Goal: Task Accomplishment & Management: Complete application form

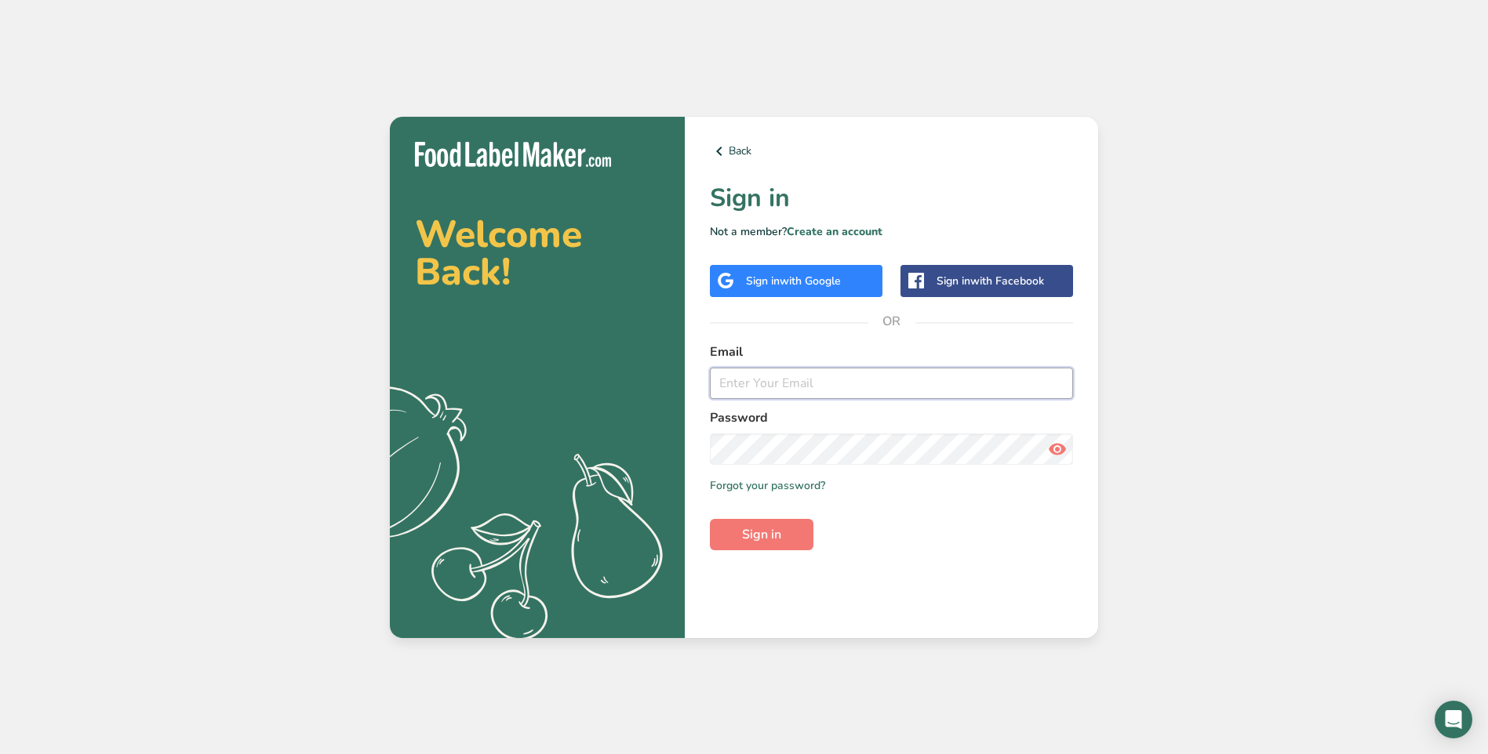
click at [782, 383] on input "email" at bounding box center [891, 383] width 363 height 31
type input "[EMAIL_ADDRESS][DOMAIN_NAME]"
click at [757, 533] on span "Sign in" at bounding box center [761, 534] width 39 height 19
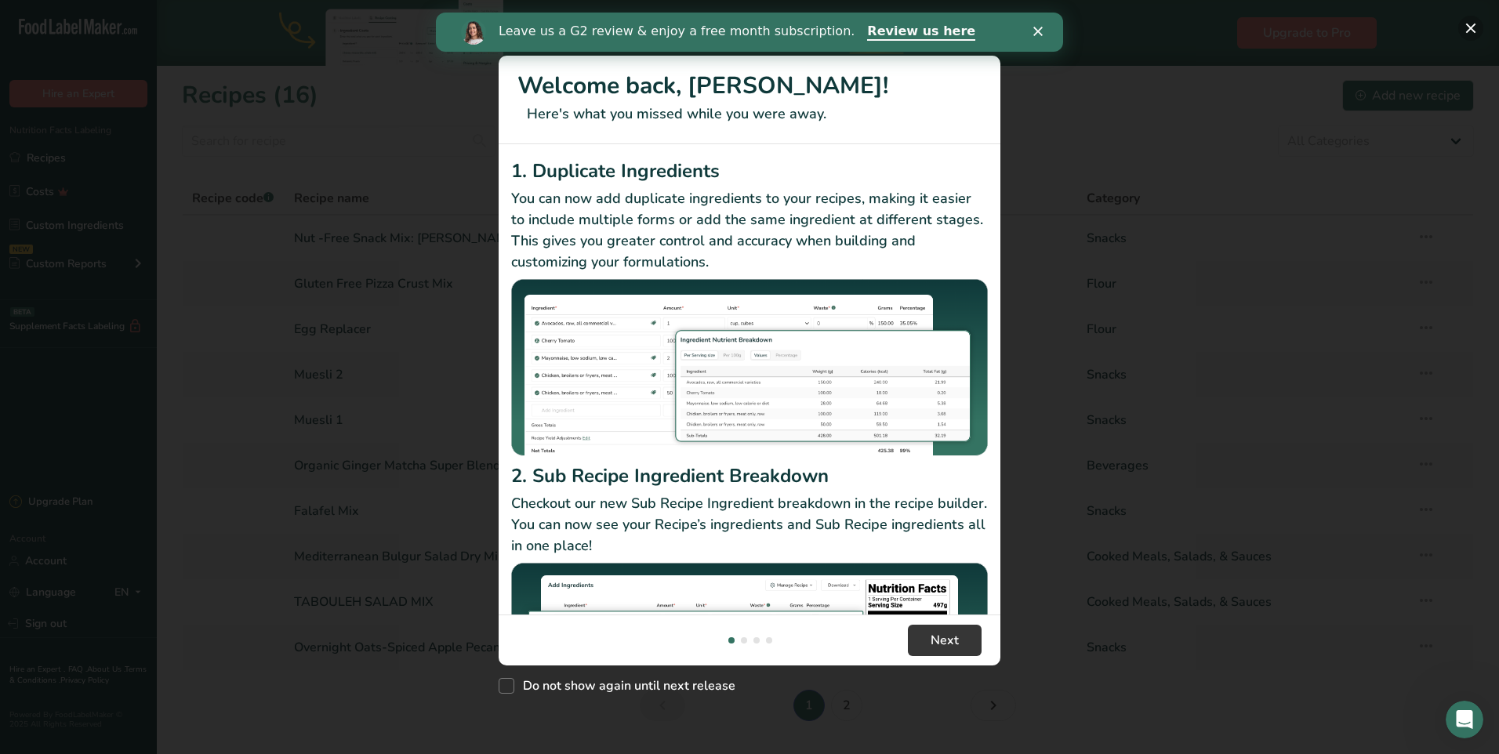
click at [1471, 27] on button "New Features" at bounding box center [1471, 28] width 25 height 25
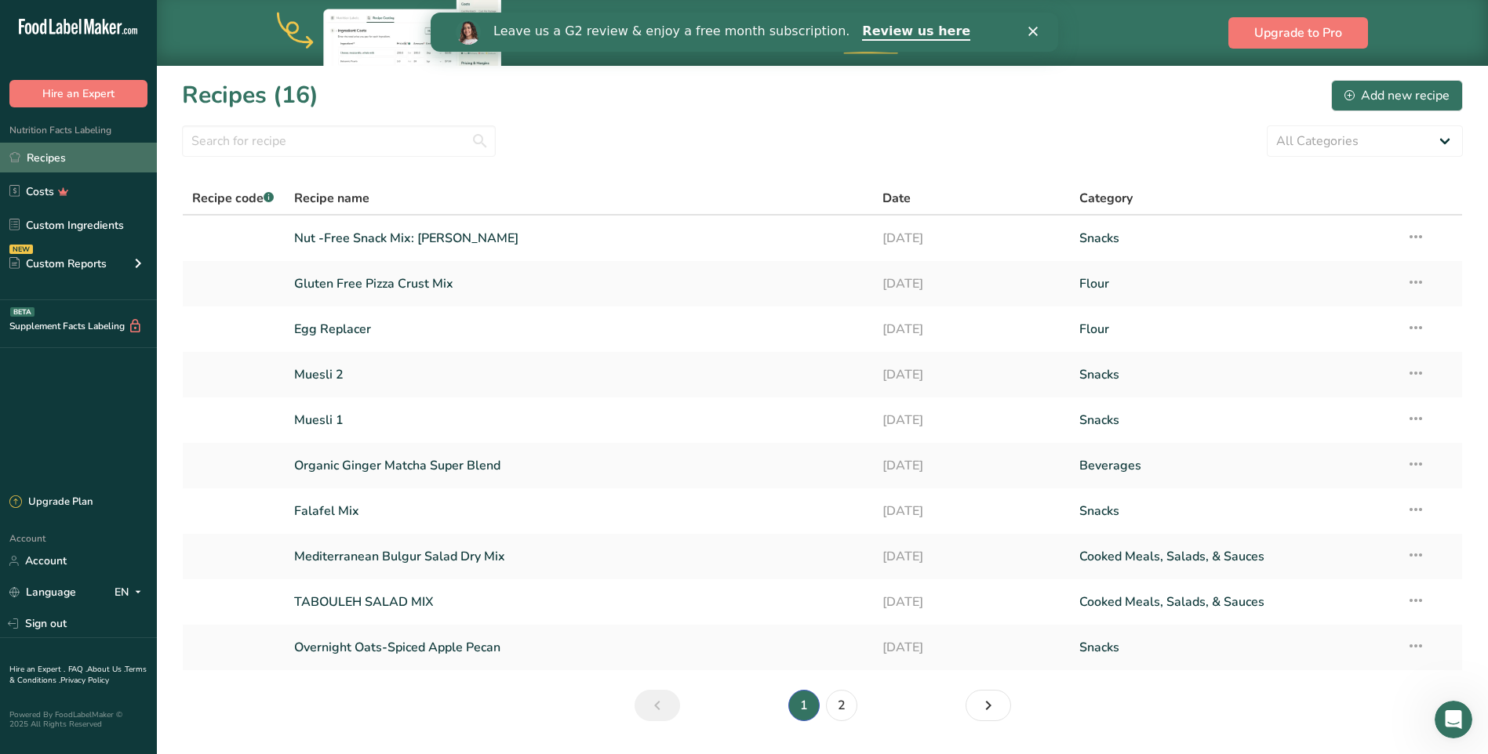
click at [53, 161] on link "Recipes" at bounding box center [78, 158] width 157 height 30
click at [1389, 104] on div "Add new recipe" at bounding box center [1396, 95] width 105 height 19
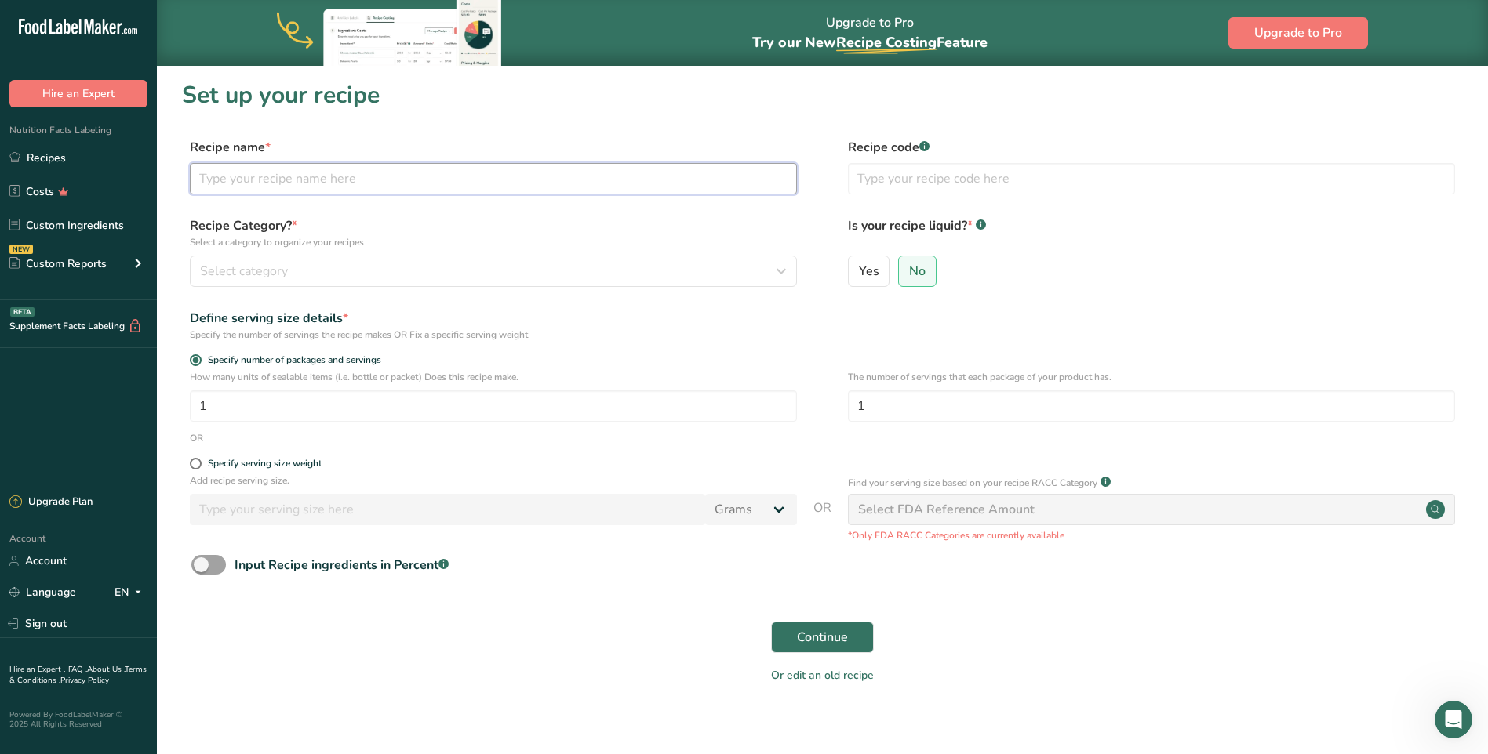
click at [285, 181] on input "text" at bounding box center [493, 178] width 607 height 31
click at [344, 175] on input "Baking Powder Wheat a" at bounding box center [493, 178] width 607 height 31
type input "Baking Powder Wheat and corn Free"
click at [198, 462] on span at bounding box center [196, 464] width 12 height 12
click at [198, 462] on input "Specify serving size weight" at bounding box center [195, 464] width 10 height 10
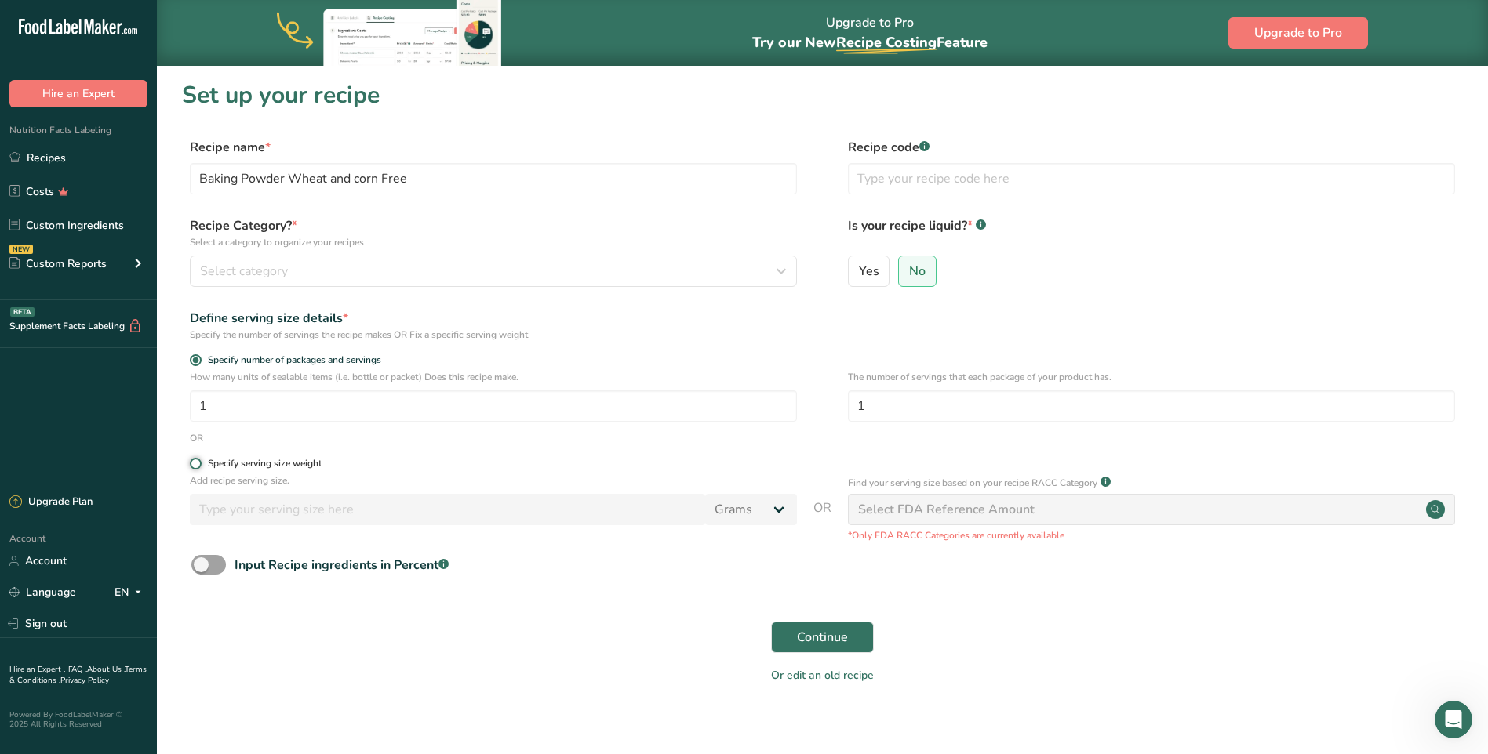
radio input "true"
radio input "false"
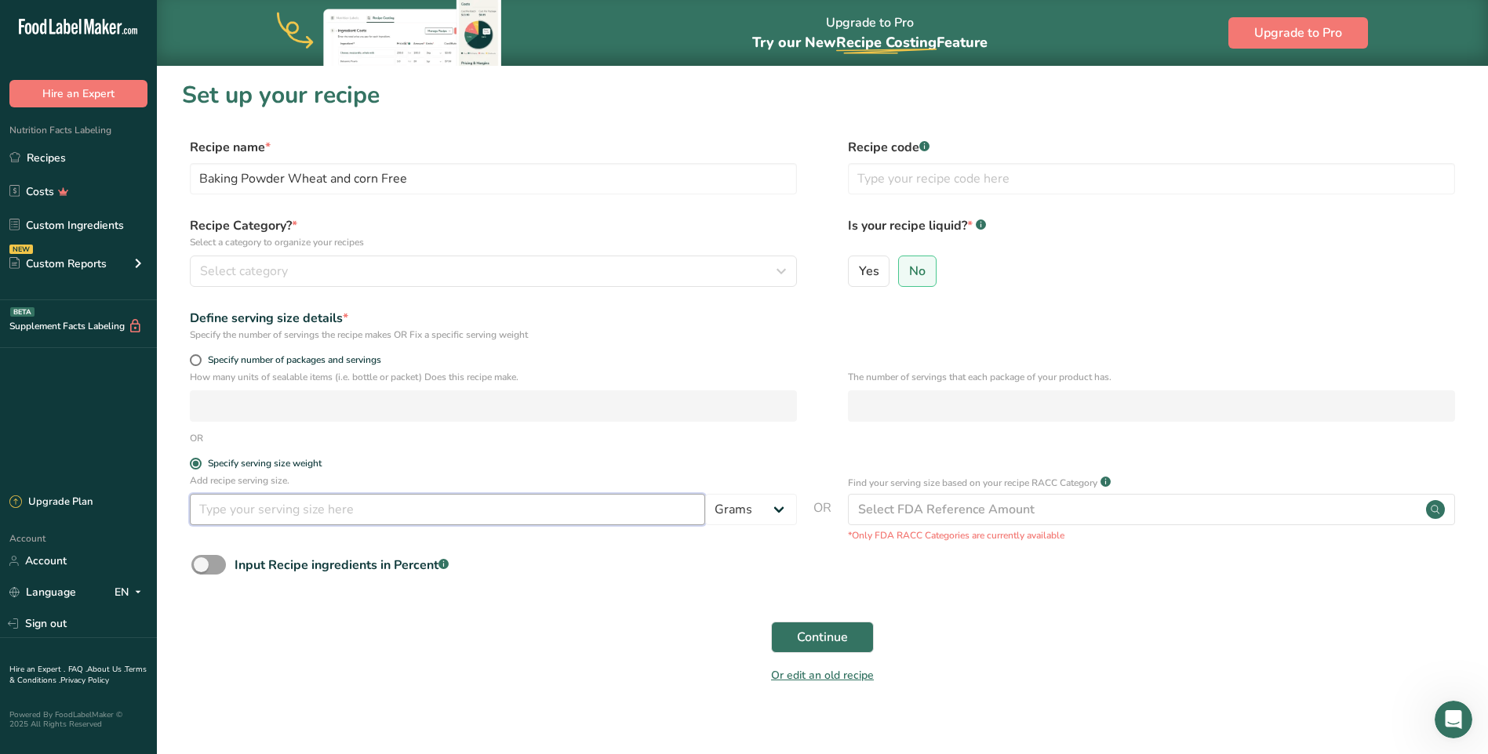
click at [467, 519] on input "number" at bounding box center [447, 509] width 515 height 31
click at [489, 507] on input "number" at bounding box center [447, 509] width 515 height 31
type input "0.6"
click at [818, 634] on span "Continue" at bounding box center [822, 637] width 51 height 19
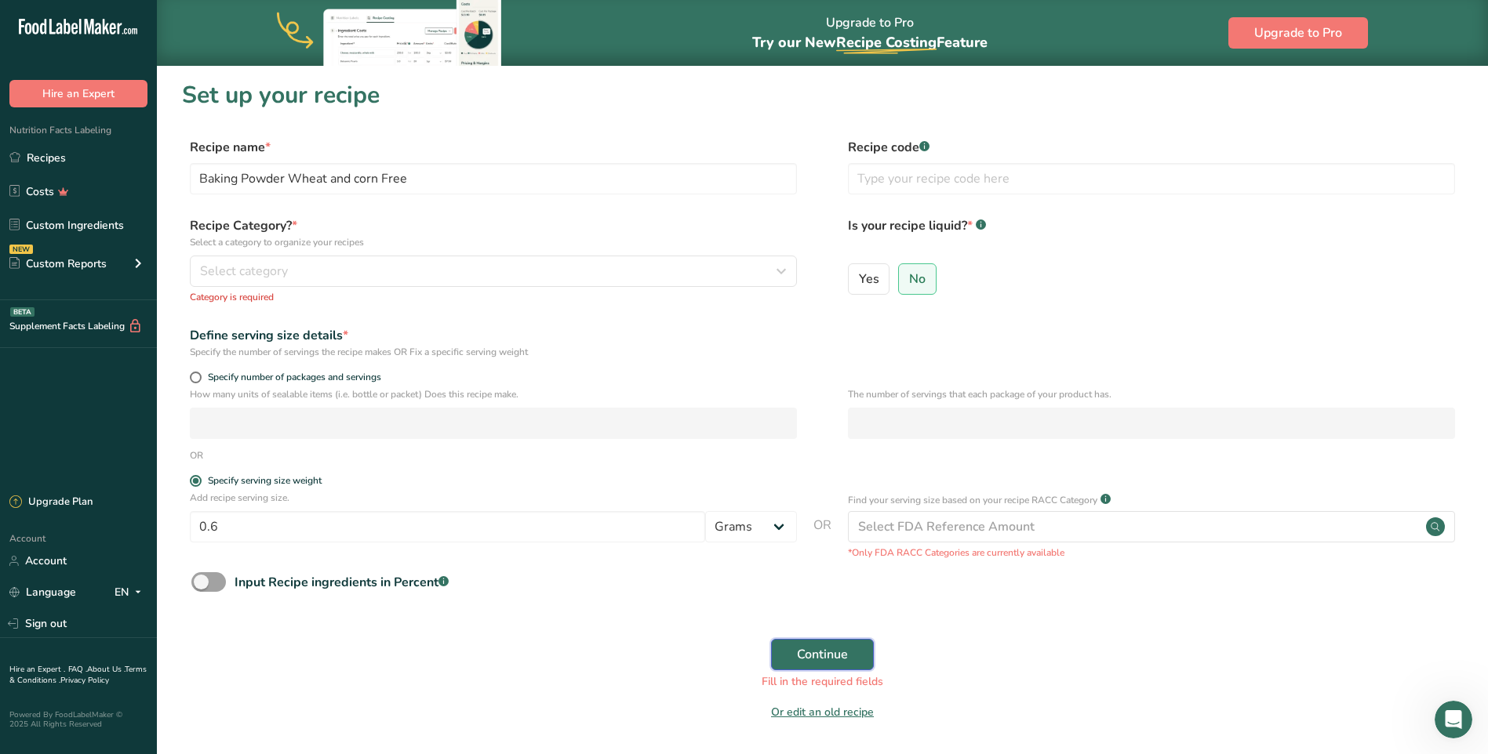
click at [812, 648] on span "Continue" at bounding box center [822, 654] width 51 height 19
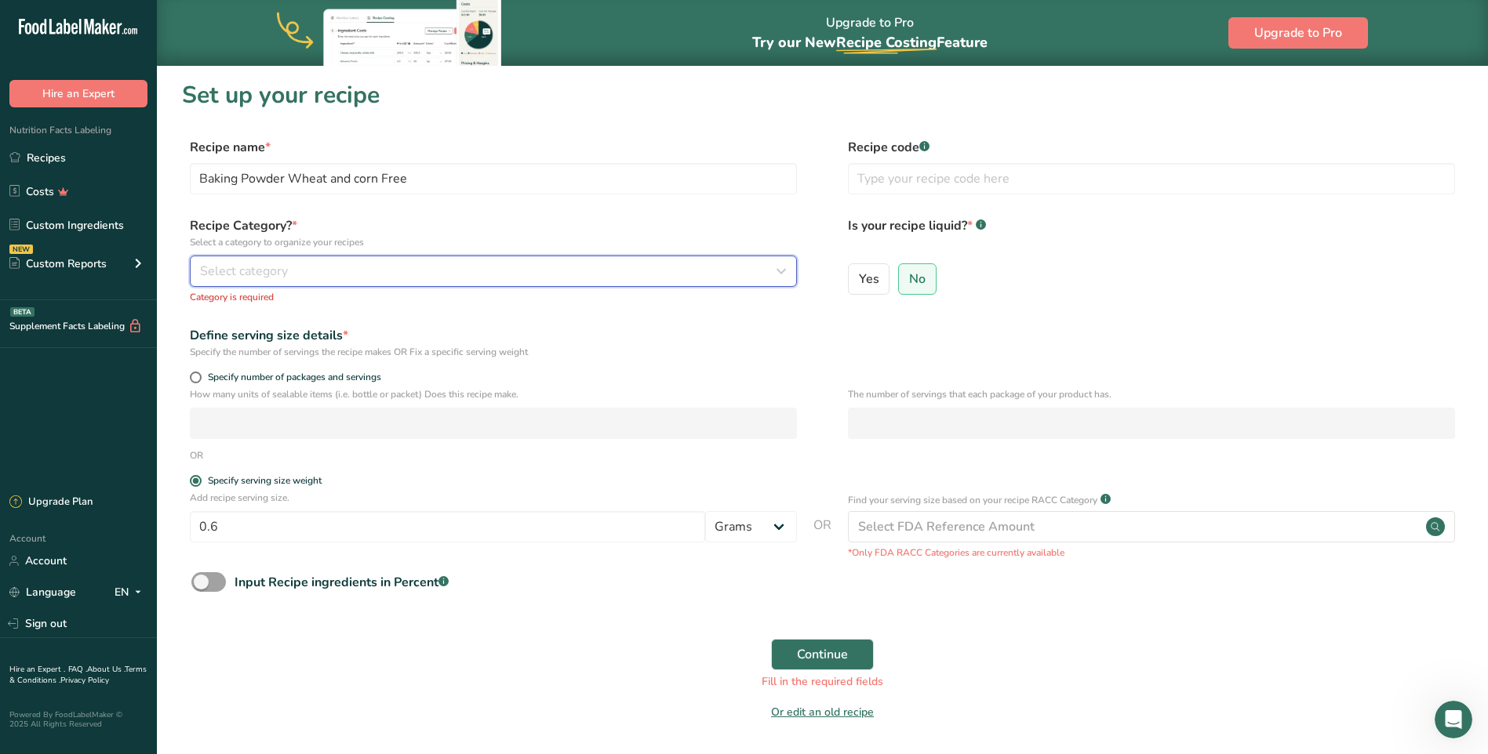
click at [304, 273] on div "Select category" at bounding box center [488, 271] width 577 height 19
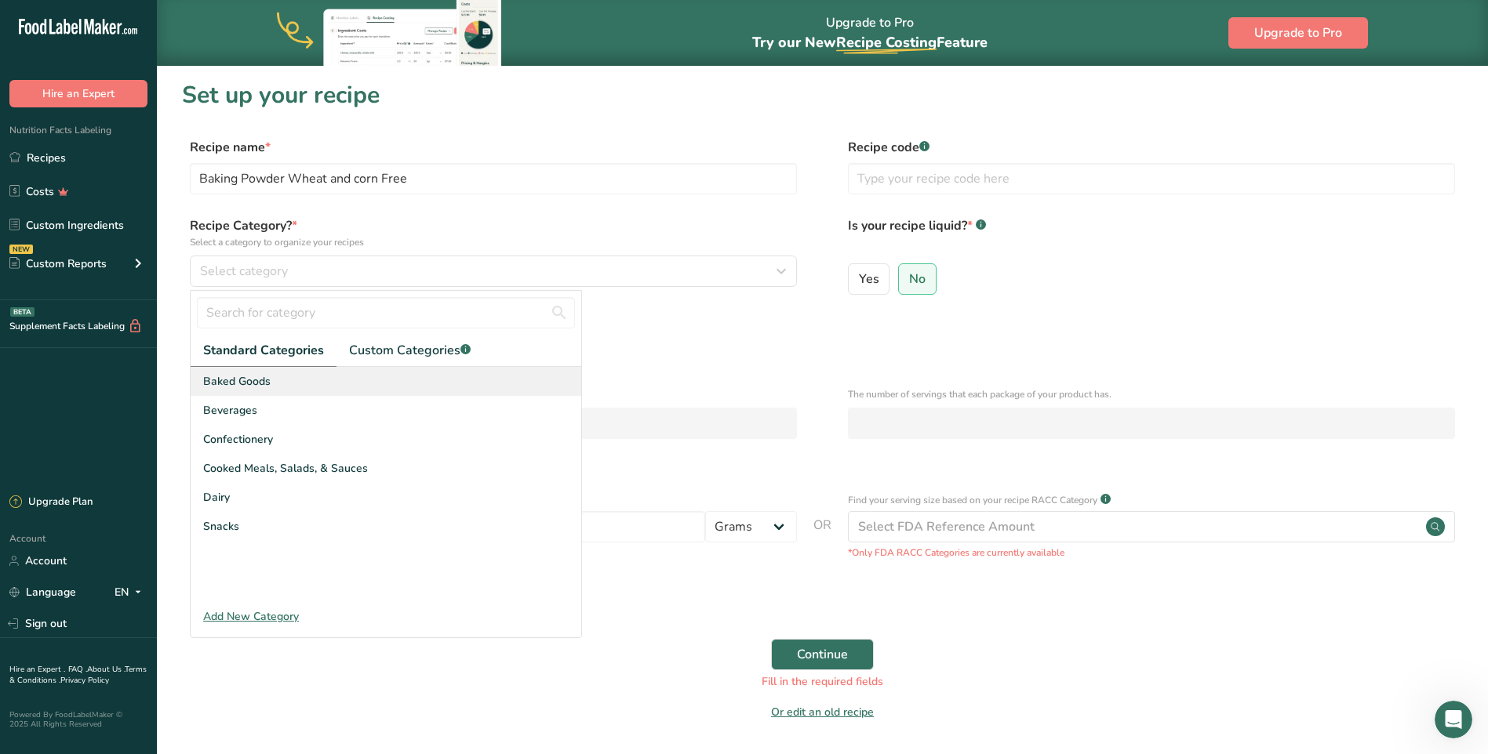
click at [258, 383] on span "Baked Goods" at bounding box center [236, 381] width 67 height 16
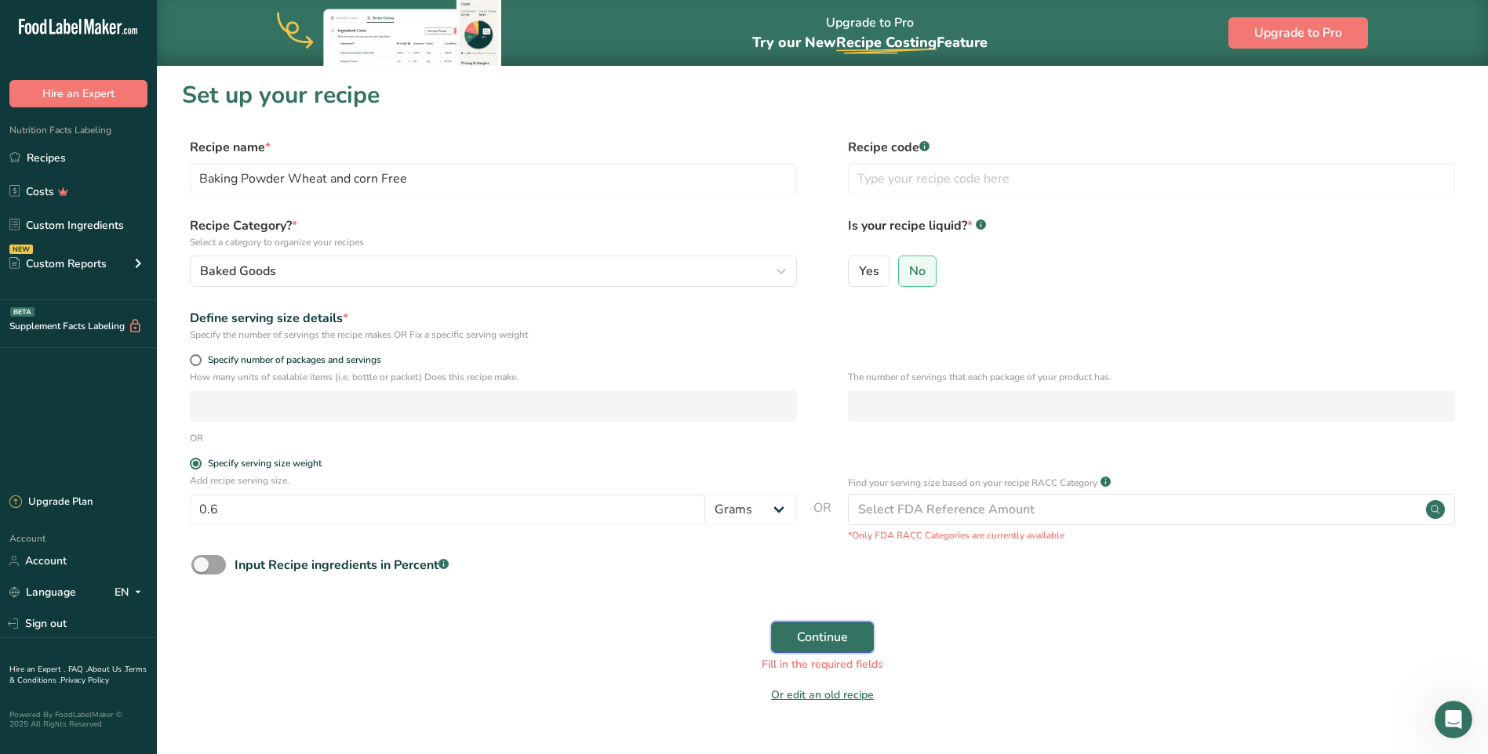
click at [816, 635] on span "Continue" at bounding box center [822, 637] width 51 height 19
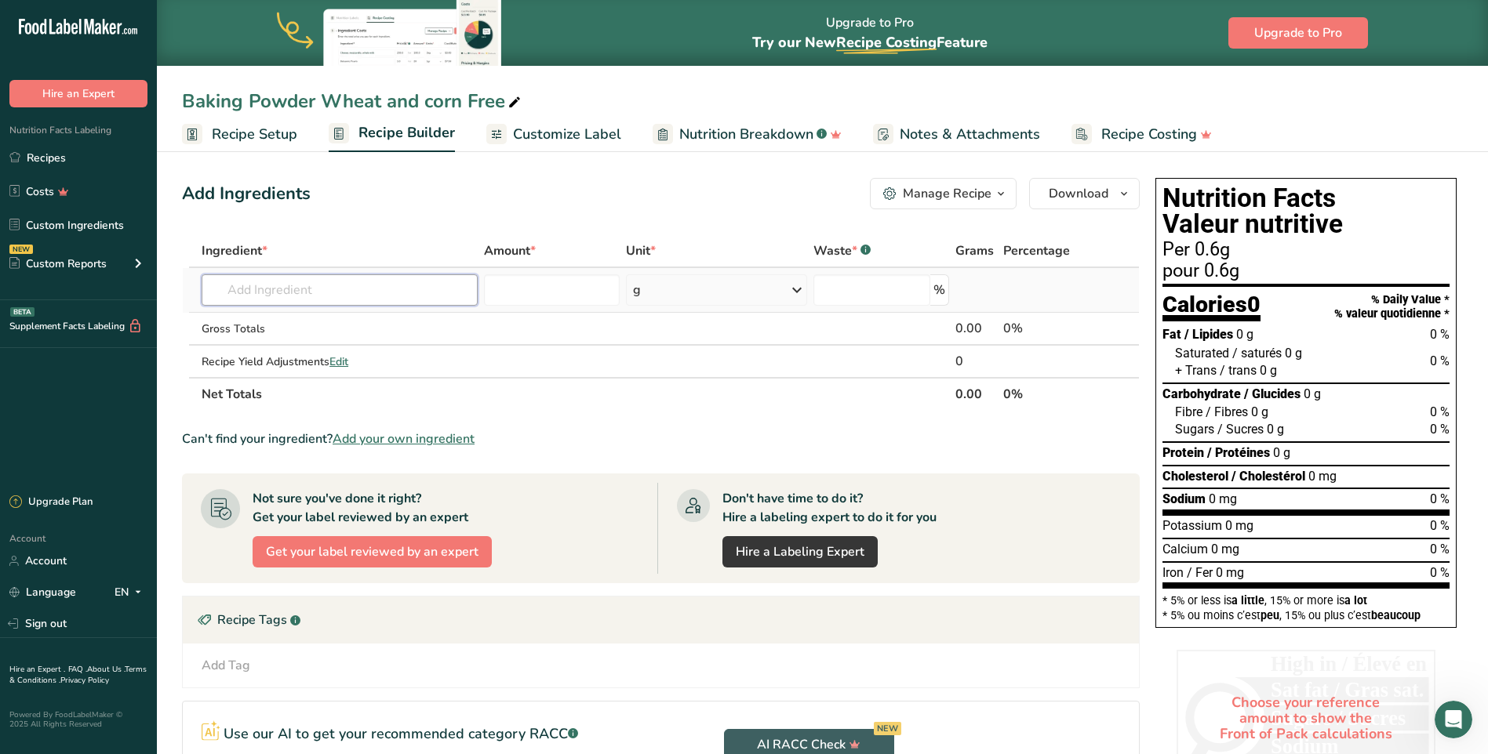
click at [255, 287] on input "text" at bounding box center [340, 289] width 276 height 31
drag, startPoint x: 330, startPoint y: 289, endPoint x: 182, endPoint y: 276, distance: 148.8
click at [182, 276] on table "Ingredient * Amount * Unit * Waste * .a-a{fill:#347362;}.b-a{fill:#fff;} Grams …" at bounding box center [660, 322] width 957 height 176
type input "Cream O' [MEDICAL_DATA]"
click at [281, 347] on div "Add your own ingredient" at bounding box center [339, 348] width 251 height 16
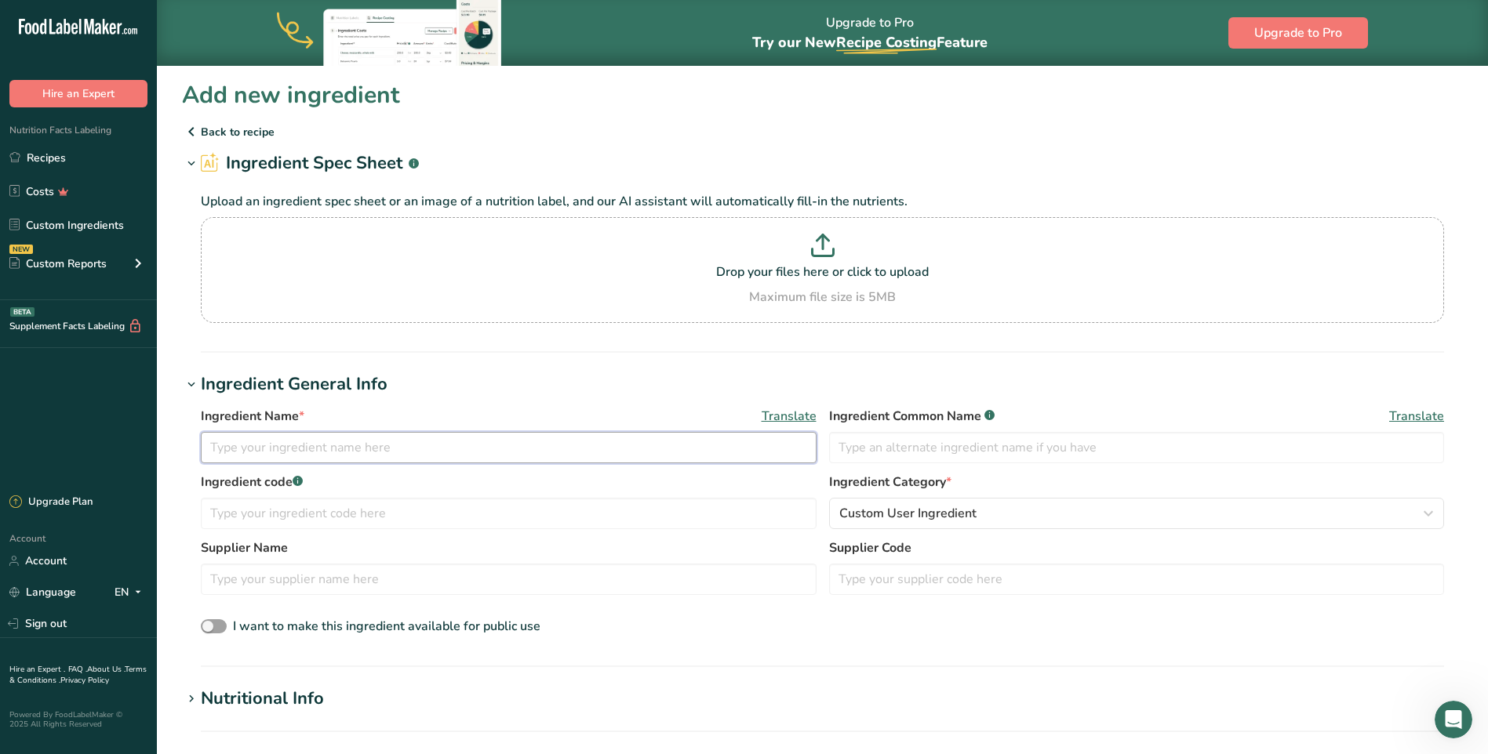
click at [305, 444] on input "text" at bounding box center [509, 447] width 616 height 31
paste input "Cream O' [MEDICAL_DATA]"
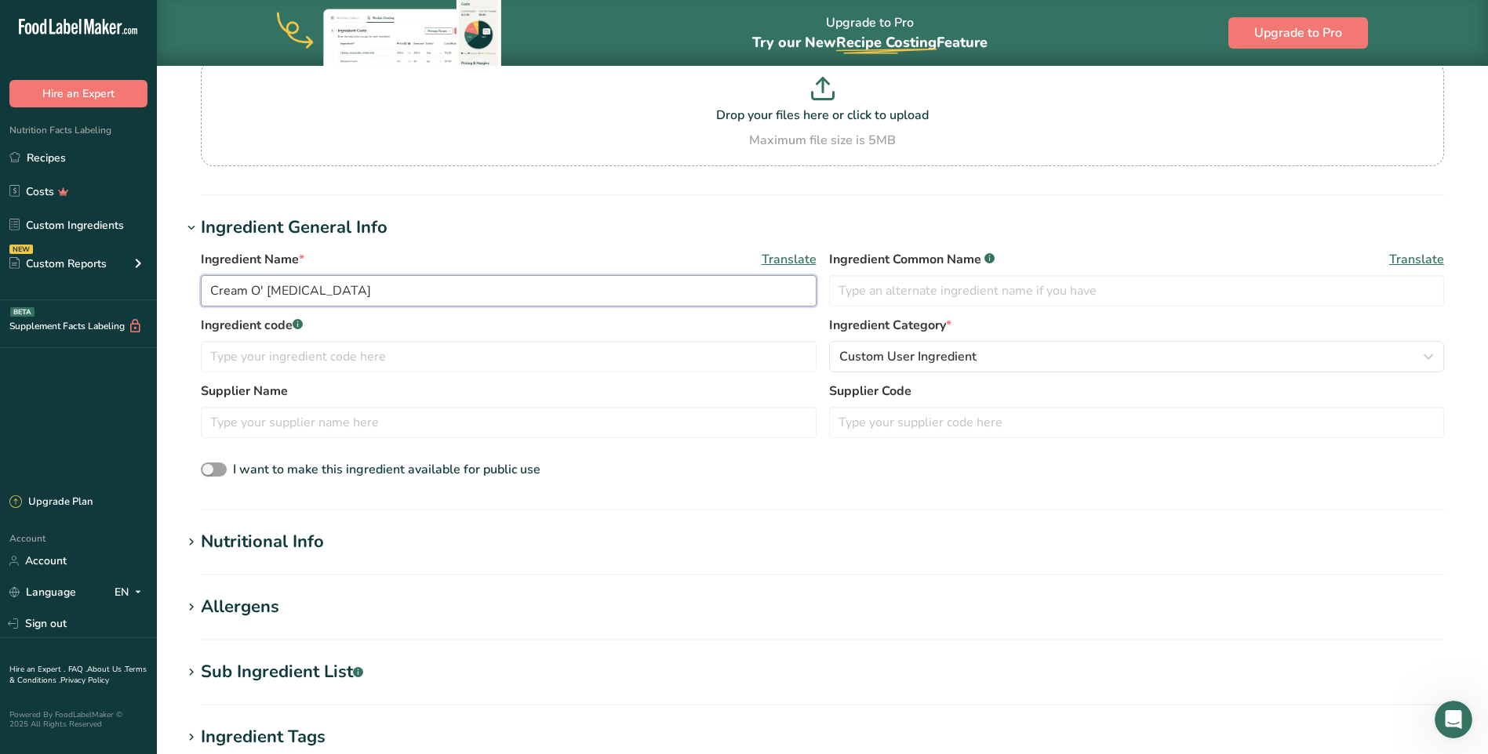
scroll to position [235, 0]
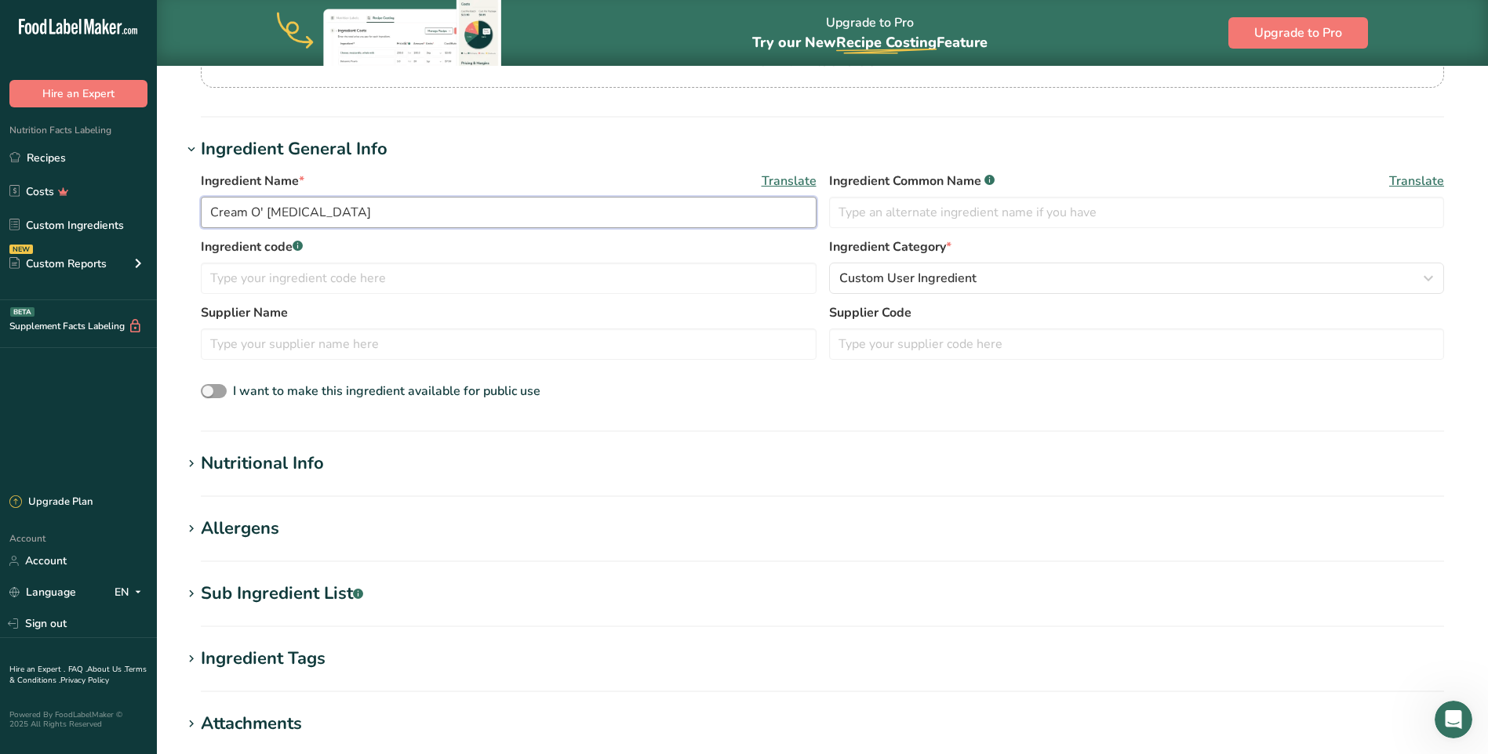
type input "Cream O' [MEDICAL_DATA]"
click at [267, 460] on div "Nutritional Info" at bounding box center [262, 464] width 123 height 26
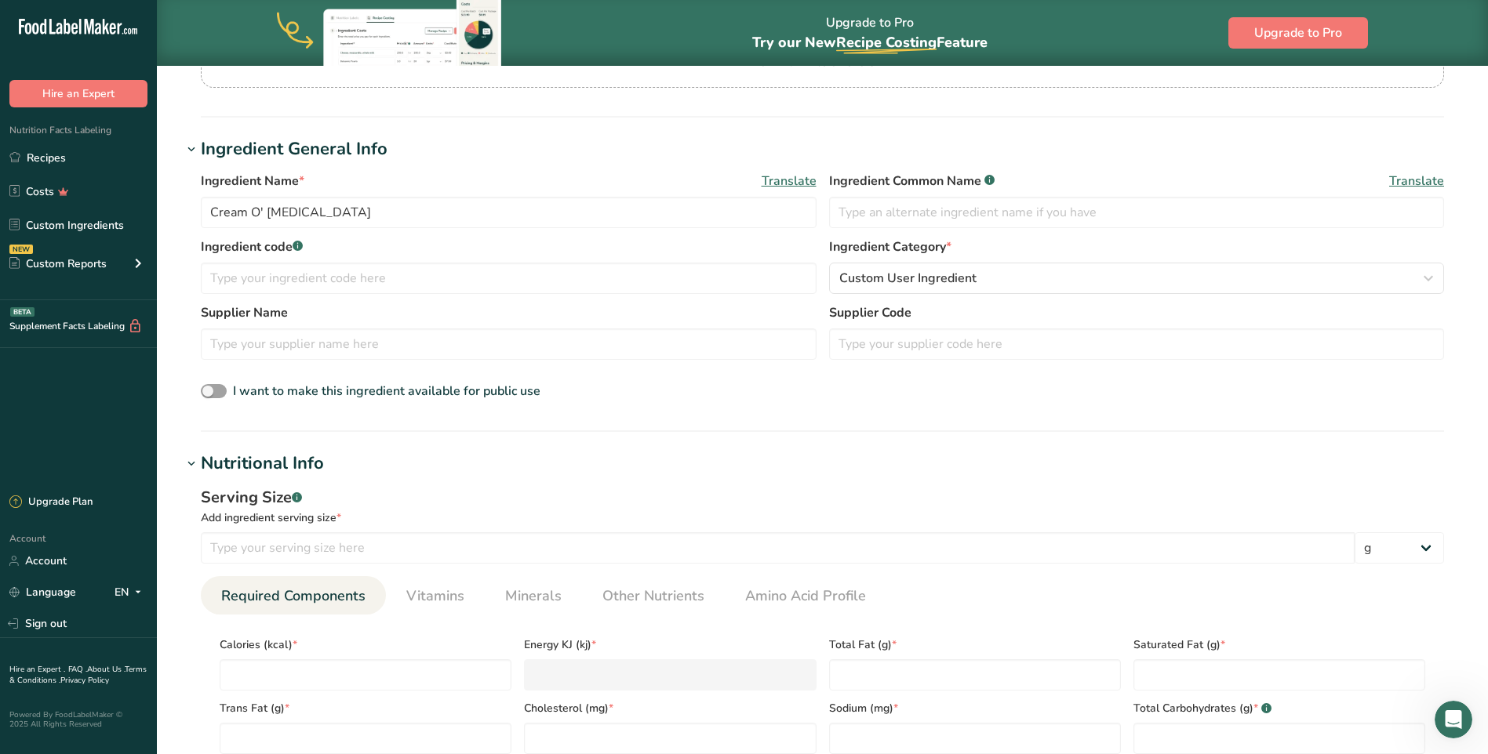
scroll to position [392, 0]
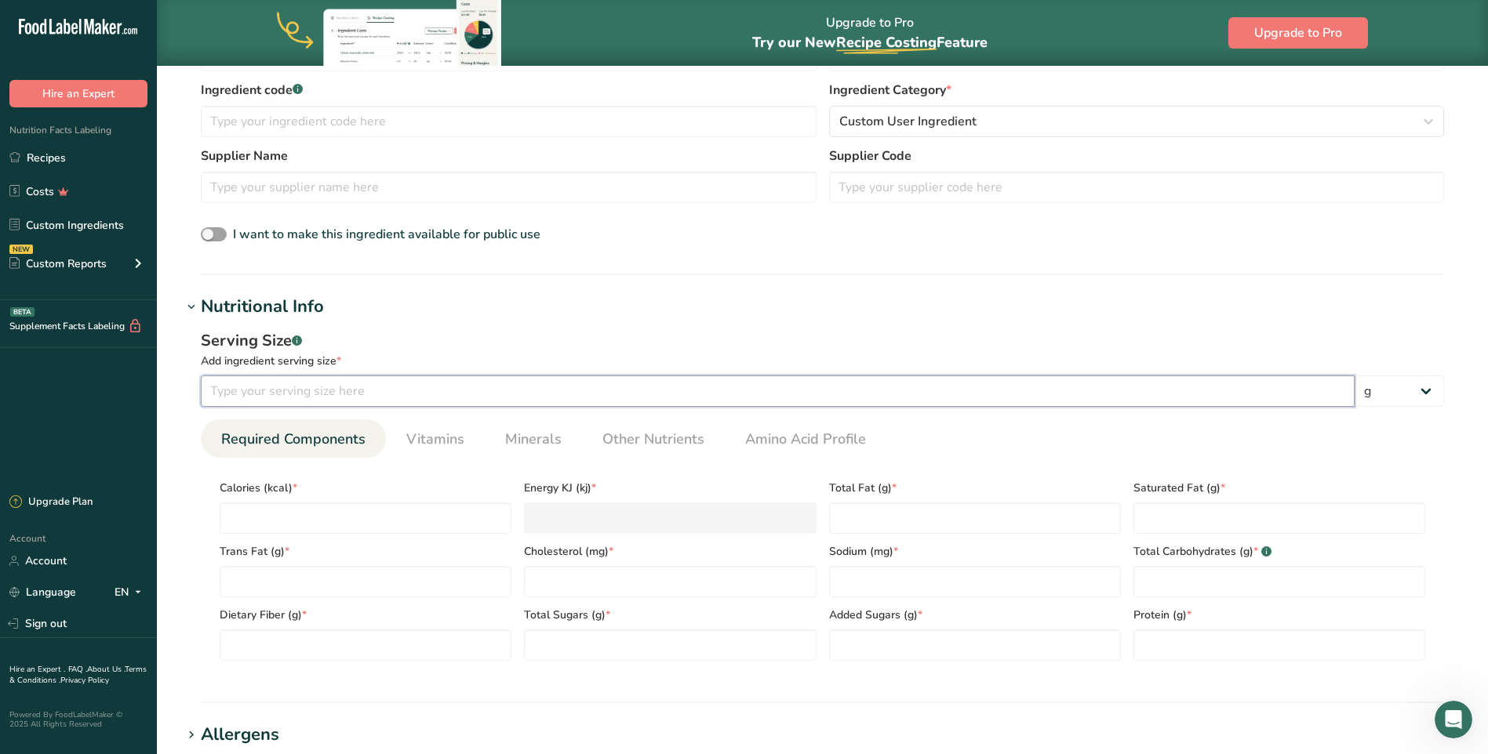
click at [298, 392] on input "number" at bounding box center [778, 391] width 1154 height 31
type input "100"
click at [298, 511] on input "number" at bounding box center [366, 518] width 292 height 31
type input "8"
type KJ "33.5"
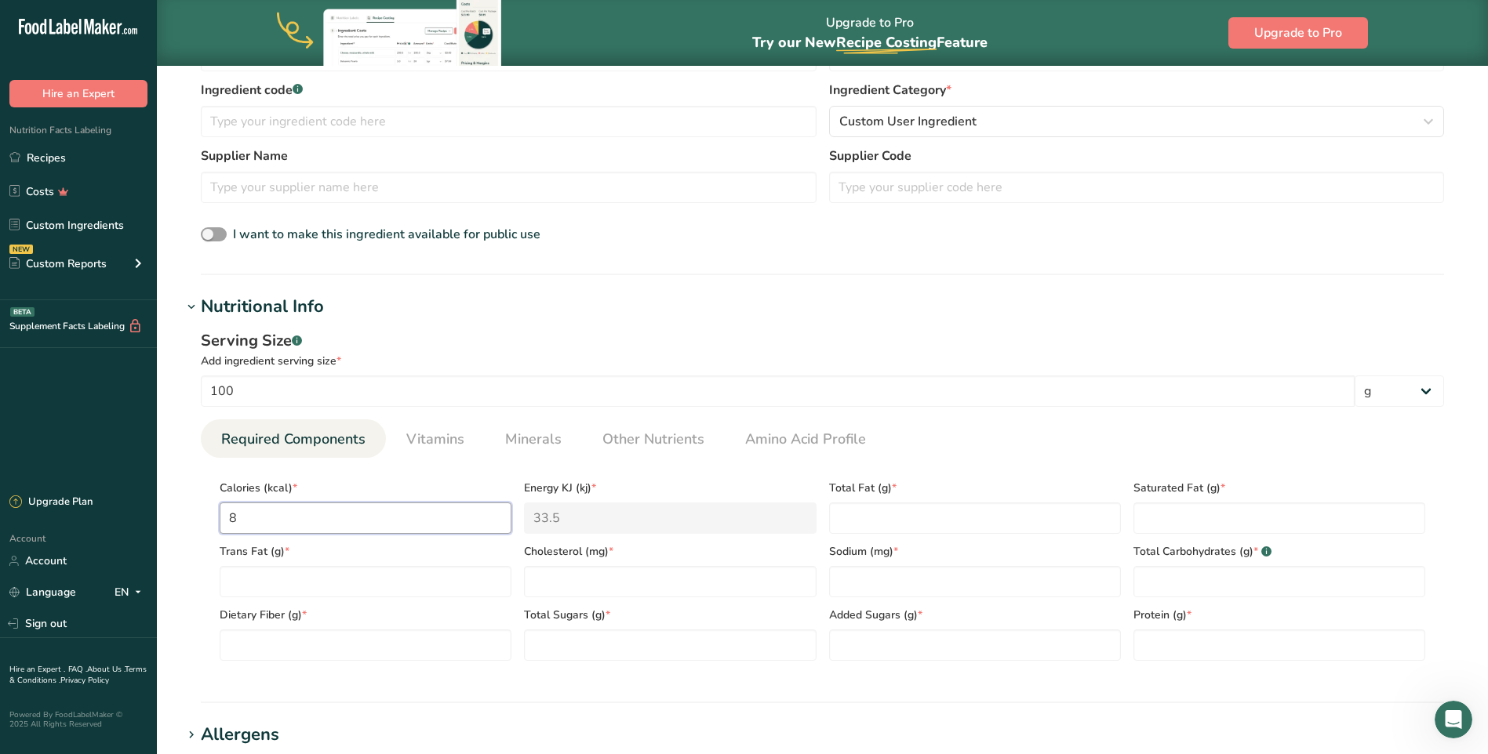
type input "80"
type KJ "334.7"
type input "80"
type Fat "0"
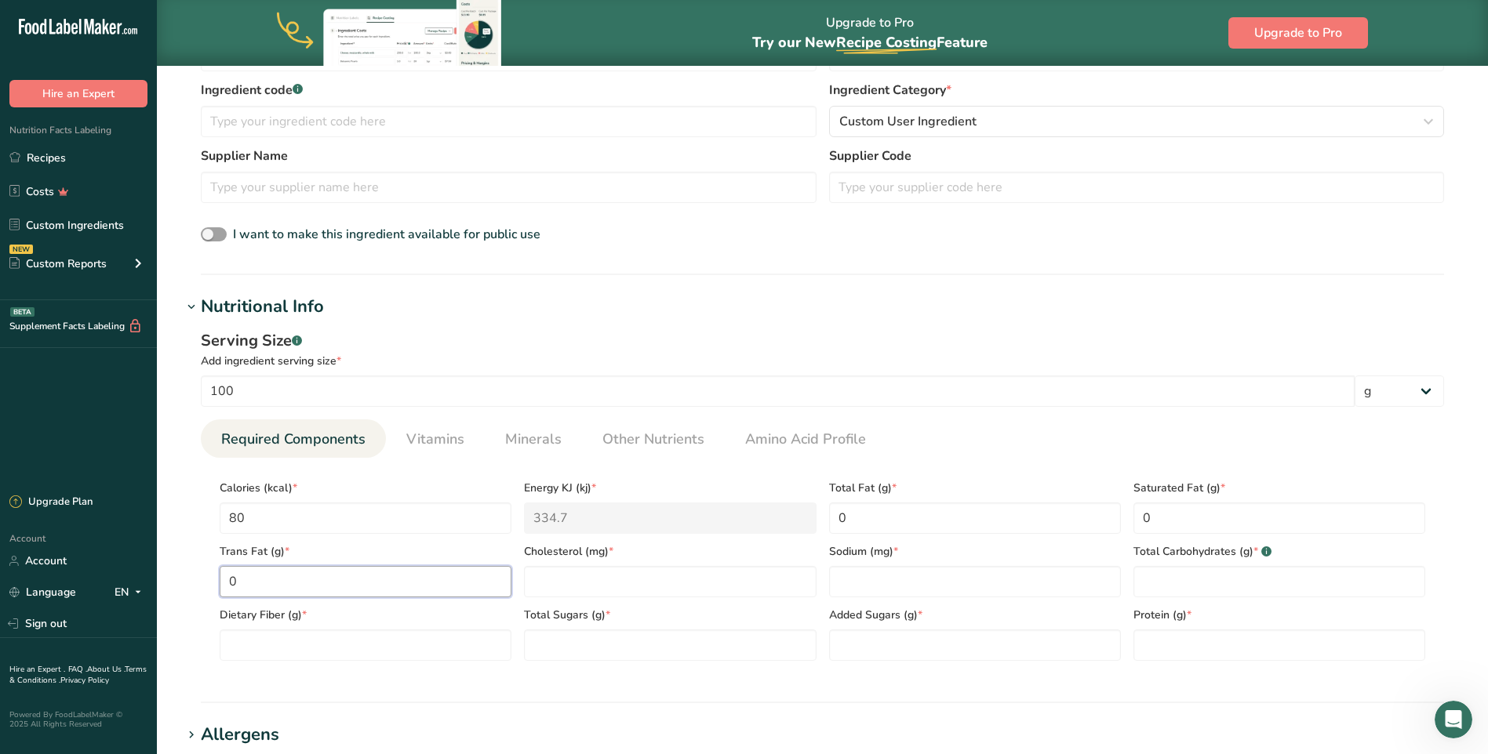
type Fat "0"
type input "0"
type Carbohydrates "29"
type Fiber "0"
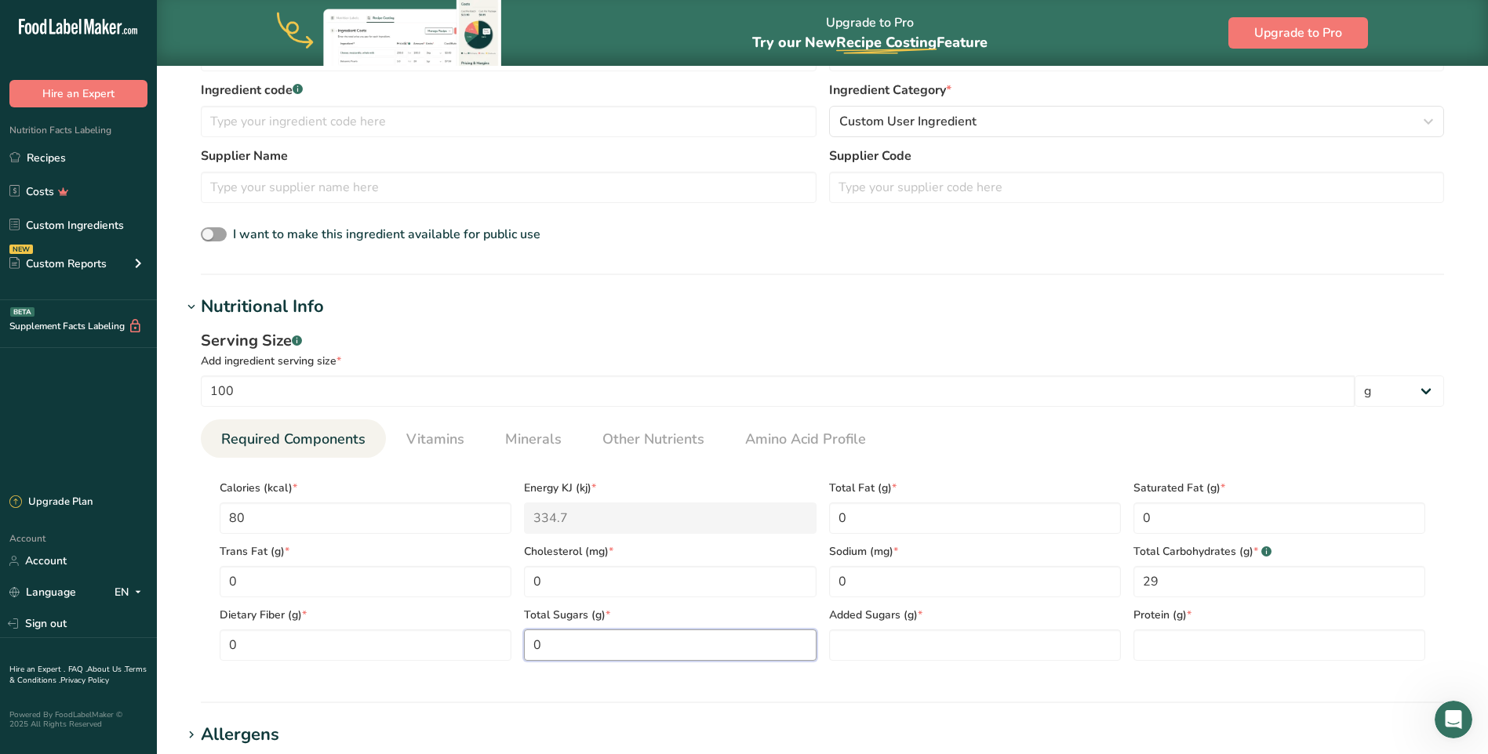
type Sugars "0"
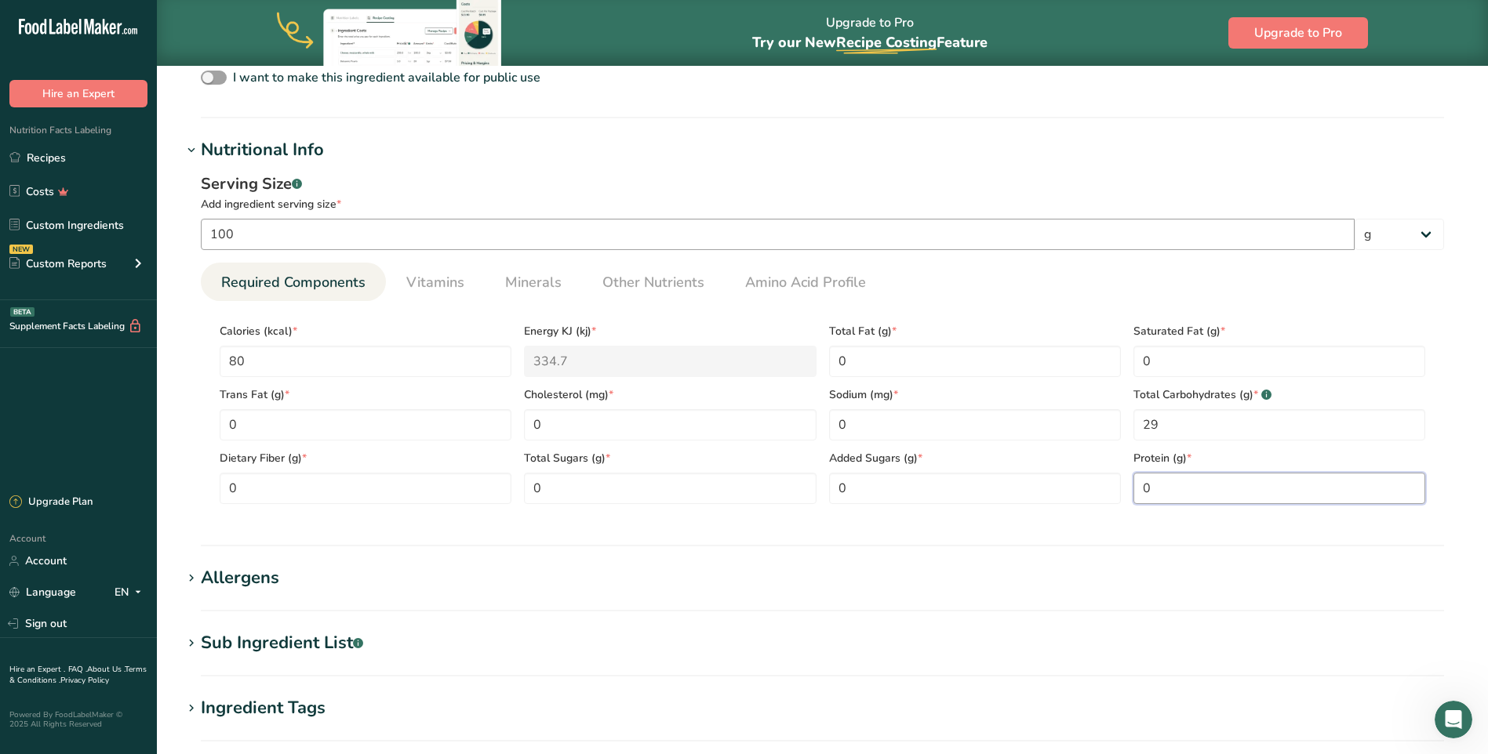
scroll to position [627, 0]
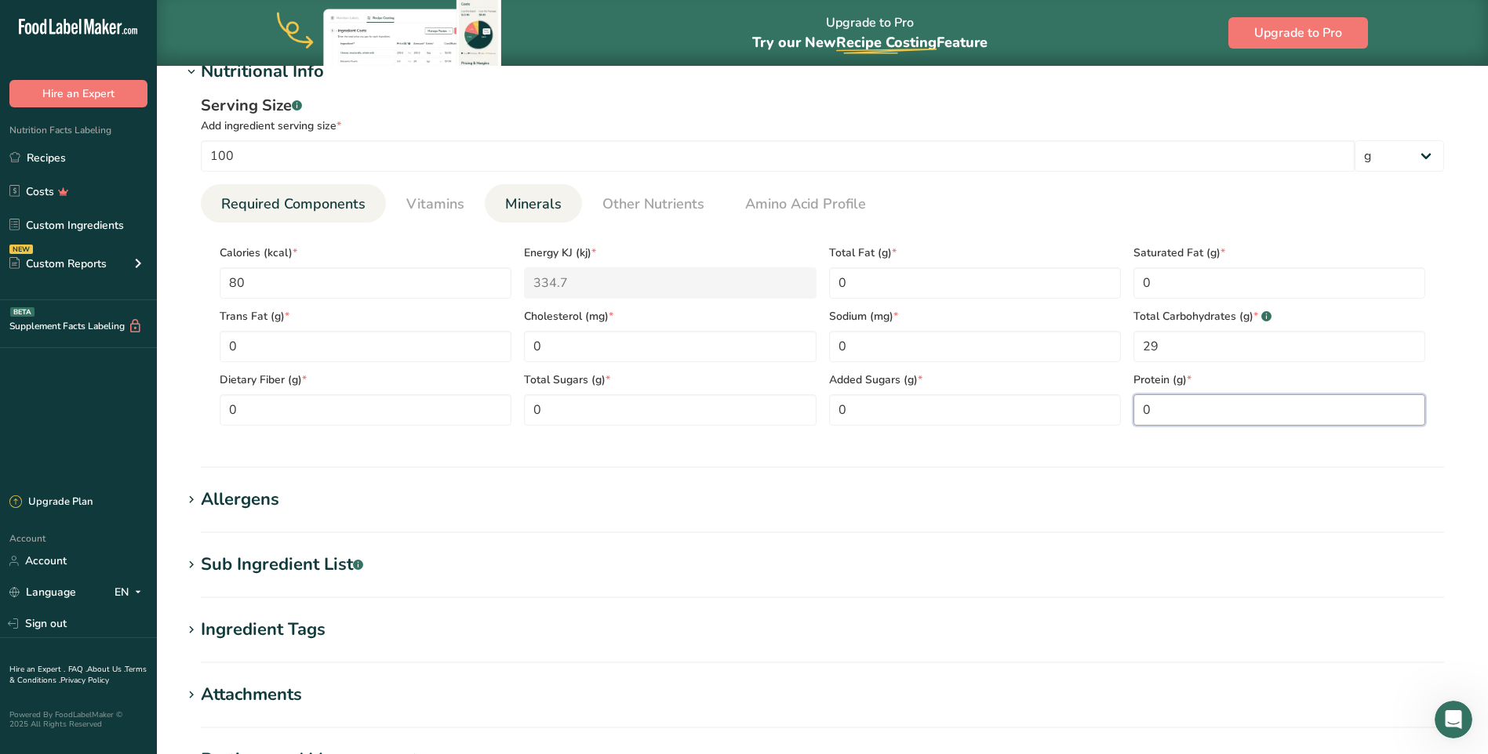
type input "0"
click at [513, 200] on span "Minerals" at bounding box center [533, 204] width 56 height 21
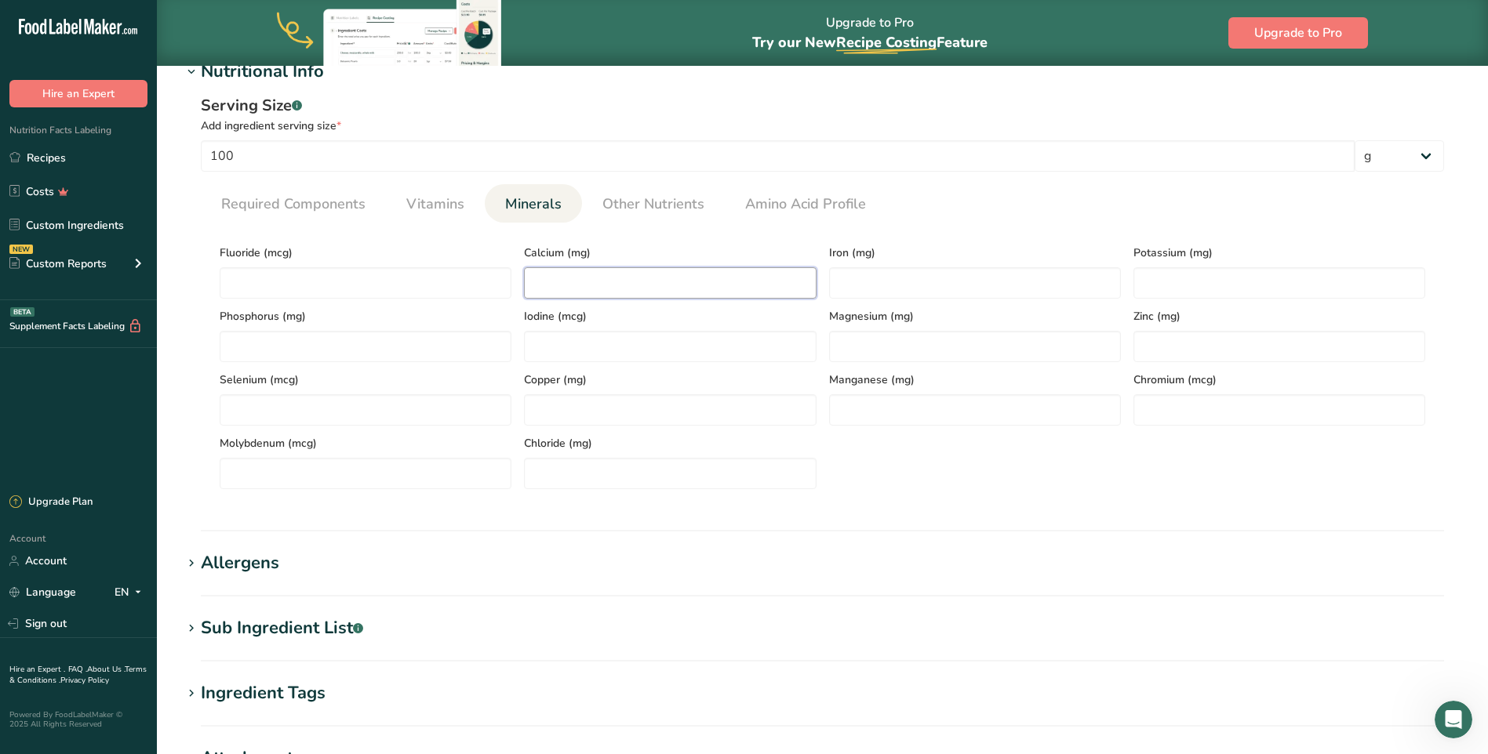
click at [595, 286] on input "number" at bounding box center [670, 282] width 292 height 31
type input "9590"
type input "0"
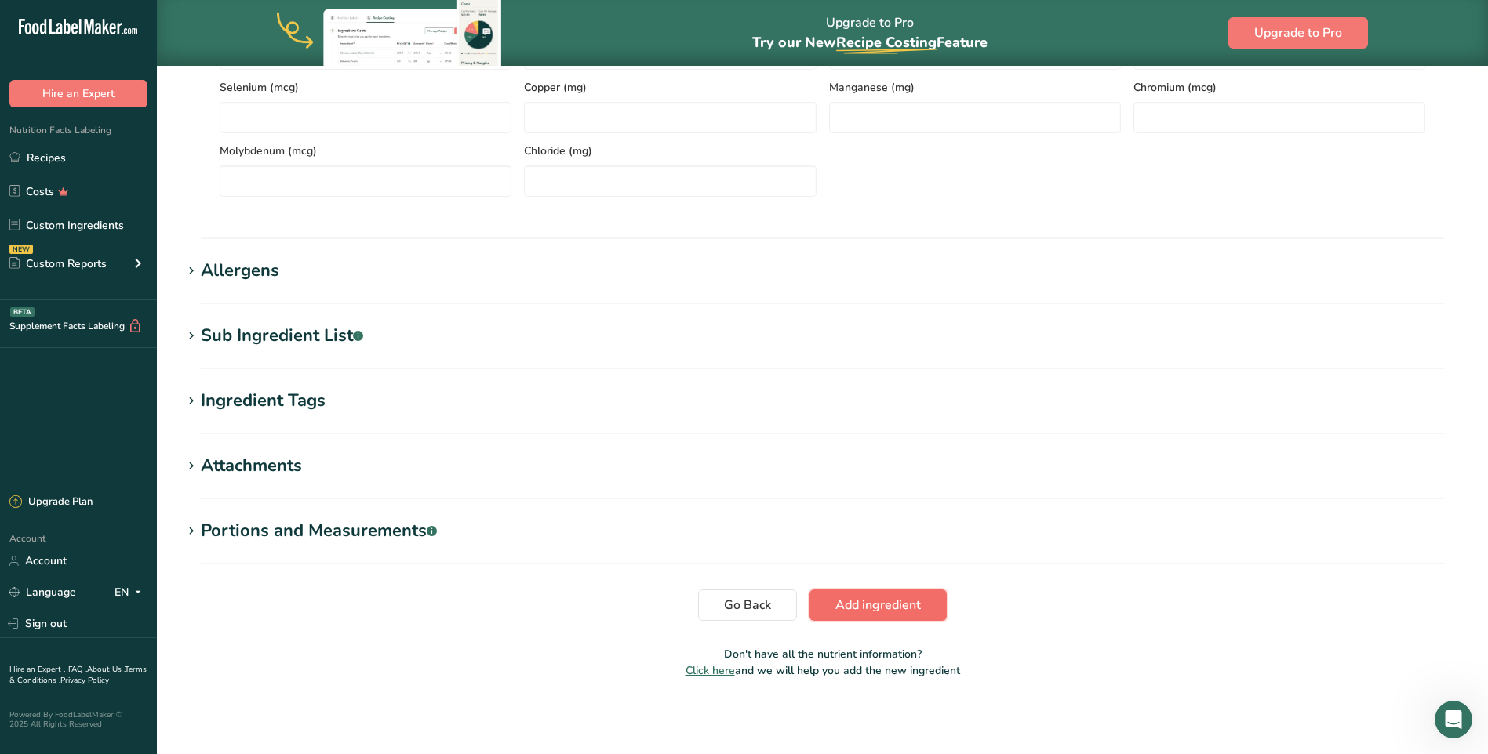
click at [881, 599] on span "Add ingredient" at bounding box center [877, 605] width 85 height 19
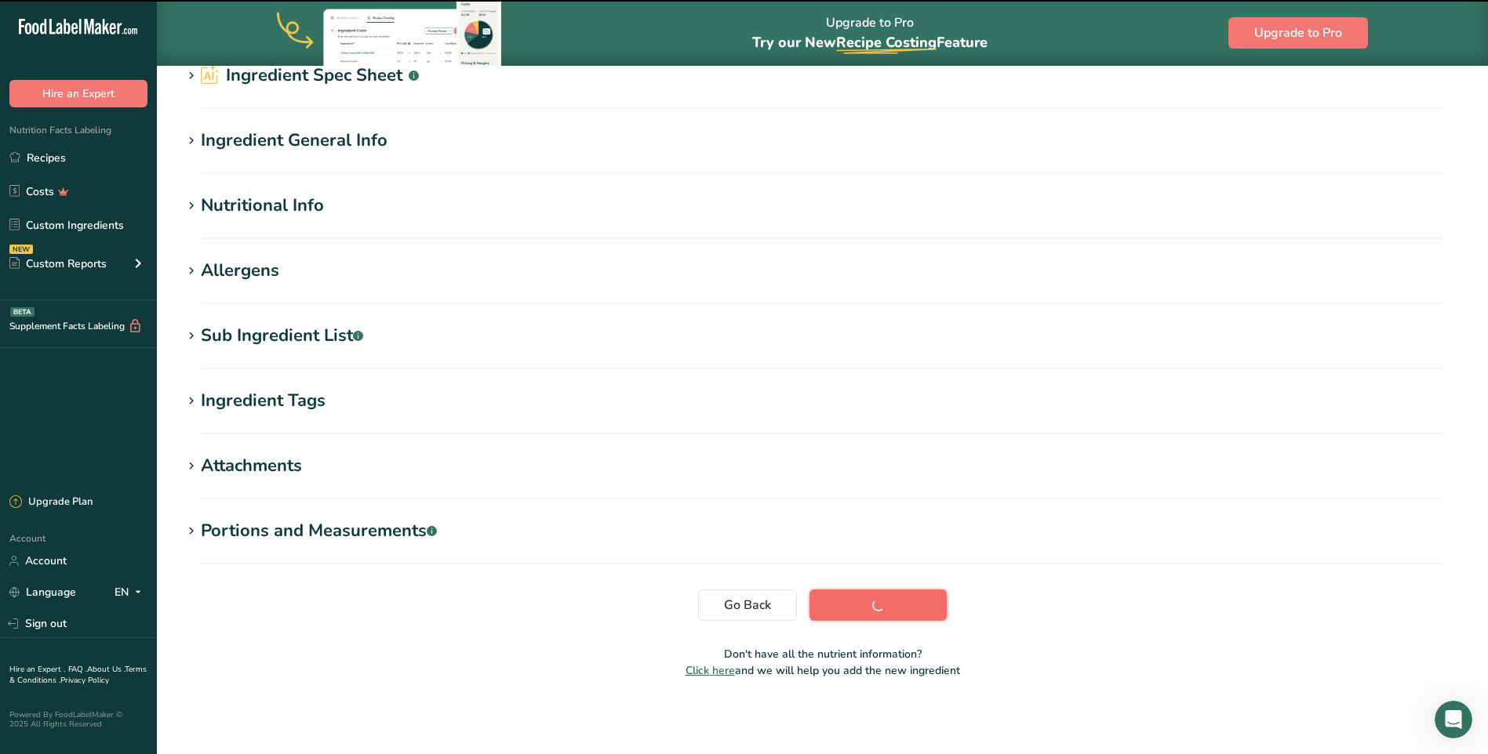
scroll to position [0, 0]
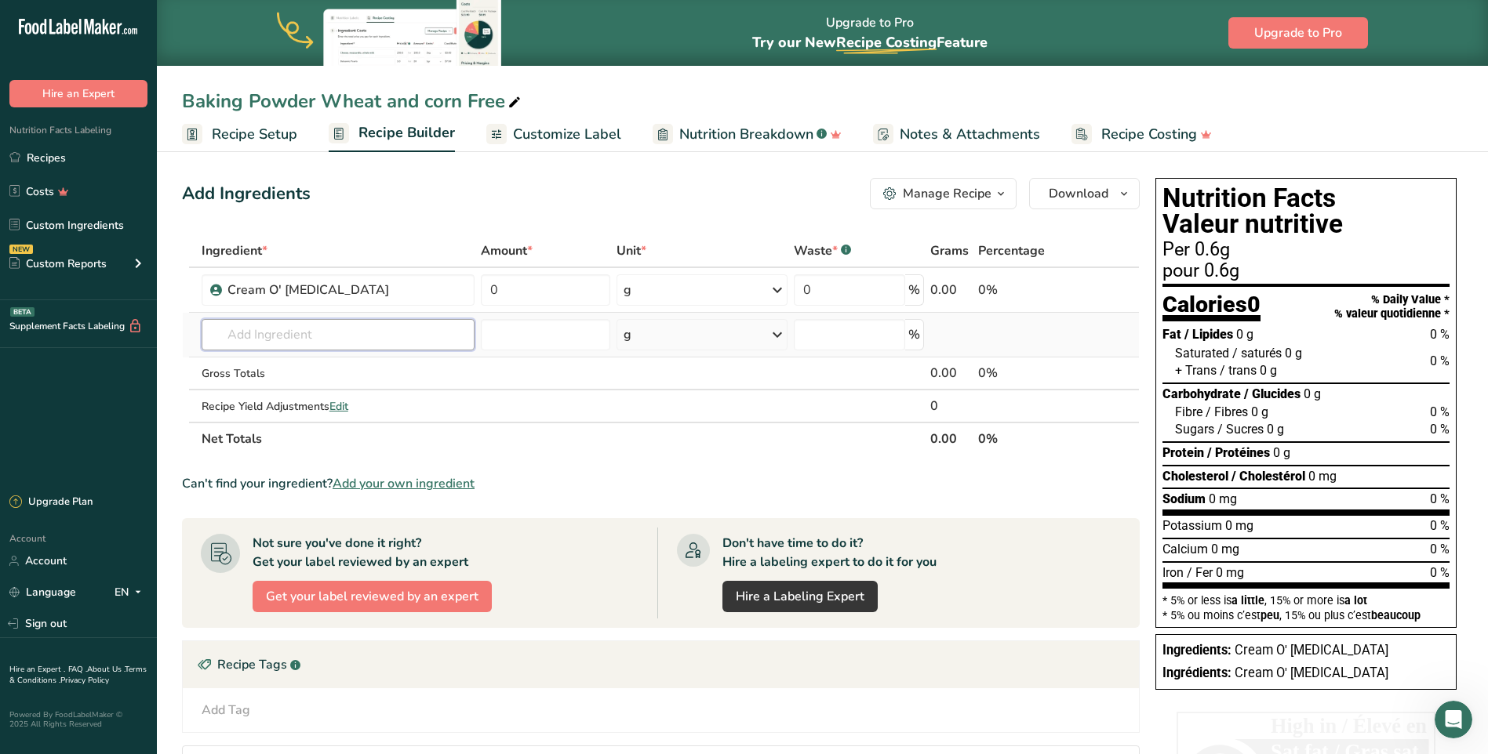
click at [256, 341] on input "text" at bounding box center [338, 334] width 273 height 31
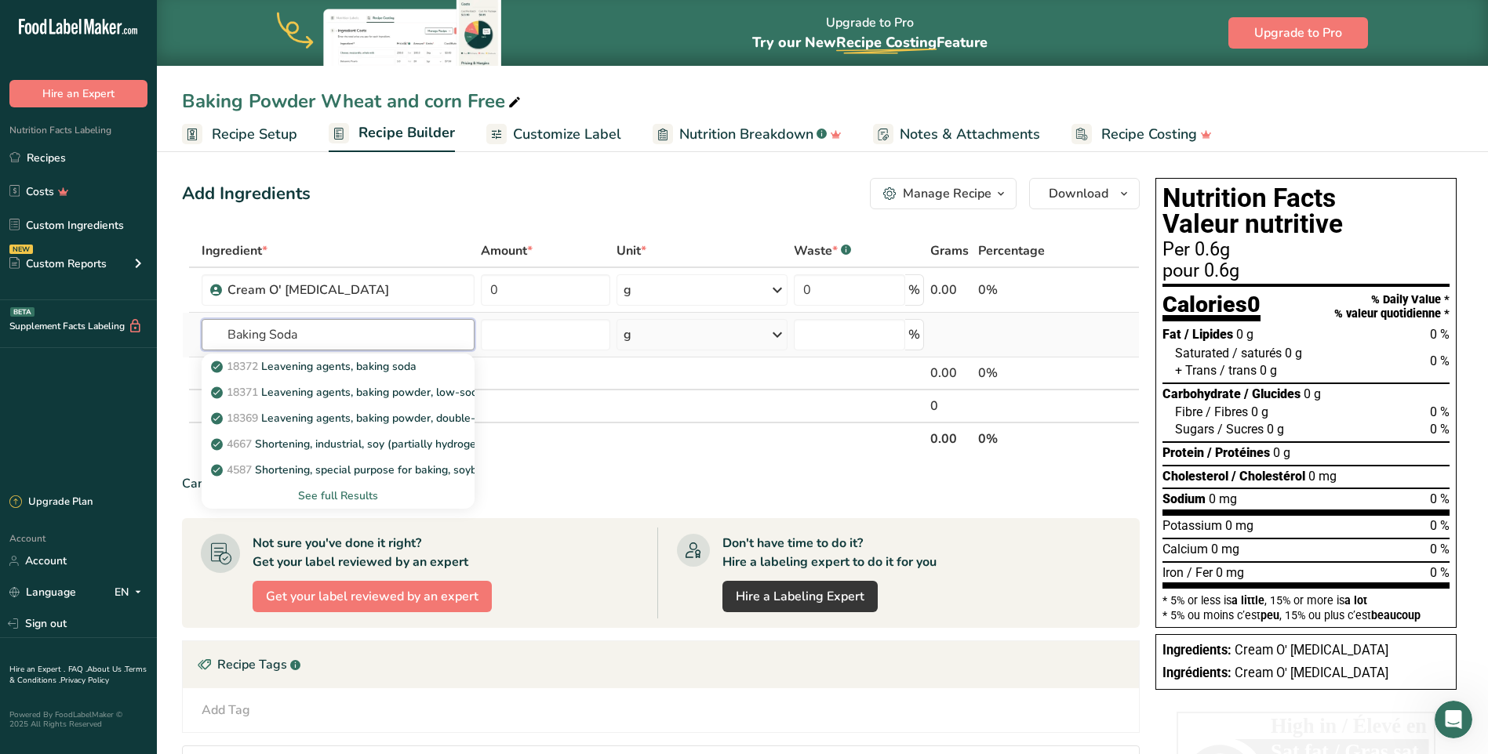
type input "Baking Soda"
click at [317, 497] on div "See full Results" at bounding box center [338, 496] width 248 height 16
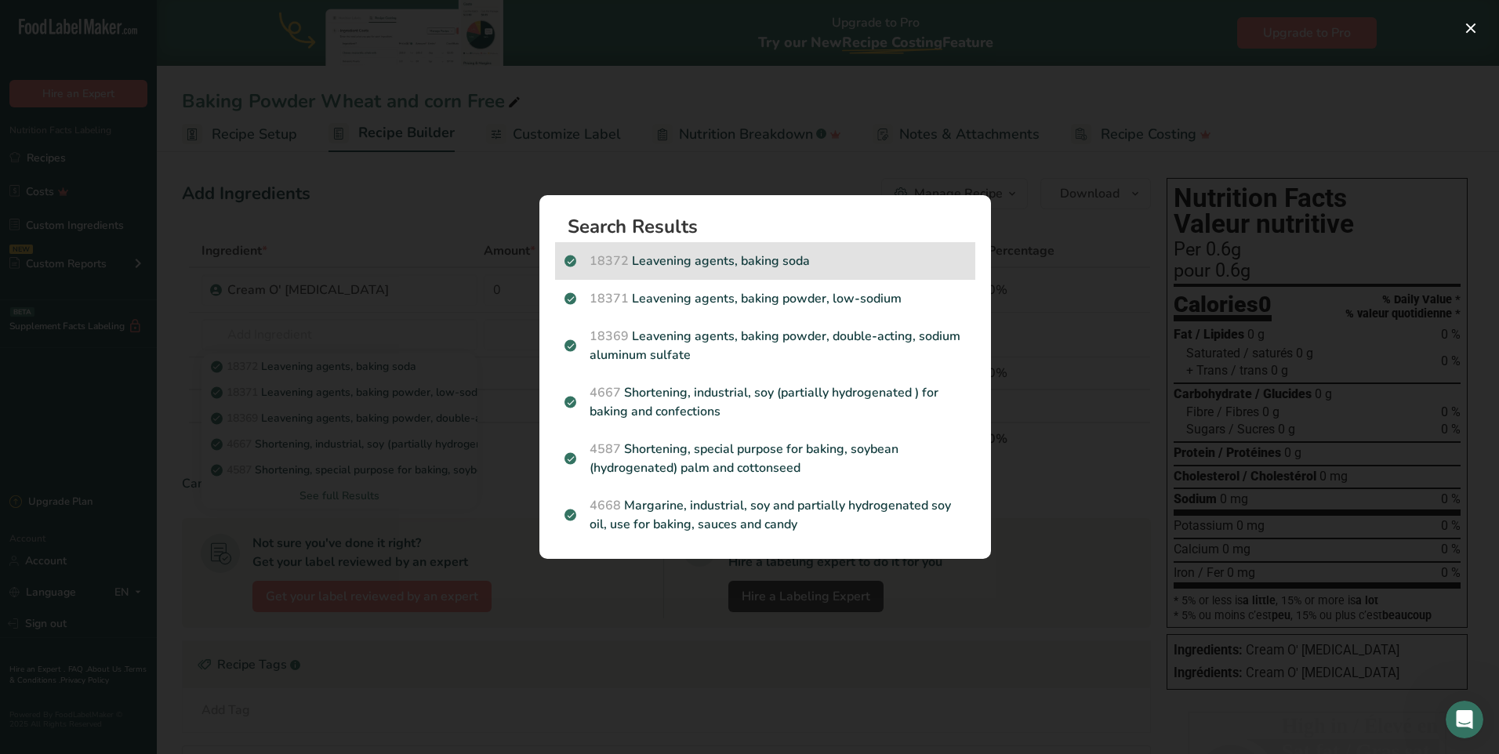
click at [736, 256] on p "18372 Leavening agents, baking soda" at bounding box center [765, 261] width 401 height 19
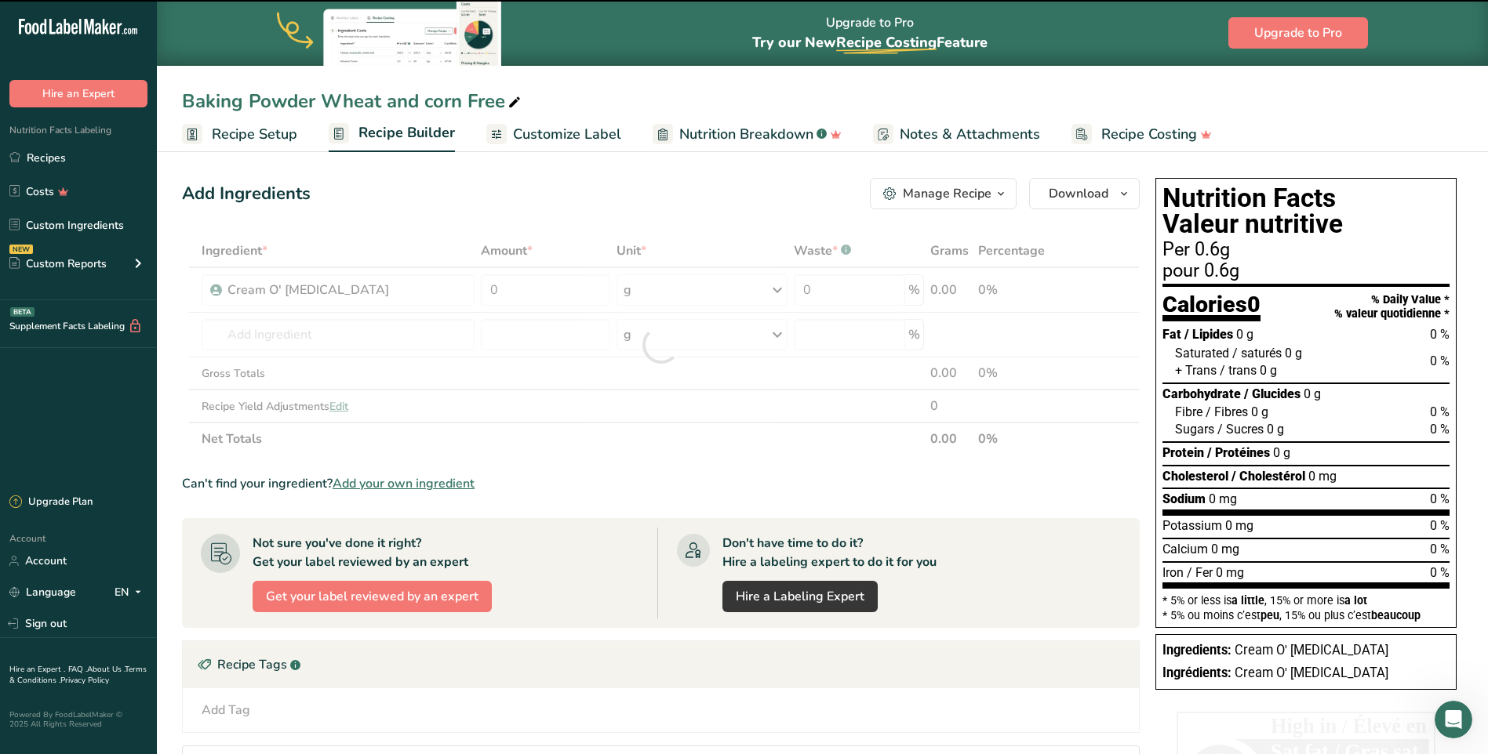
type input "0"
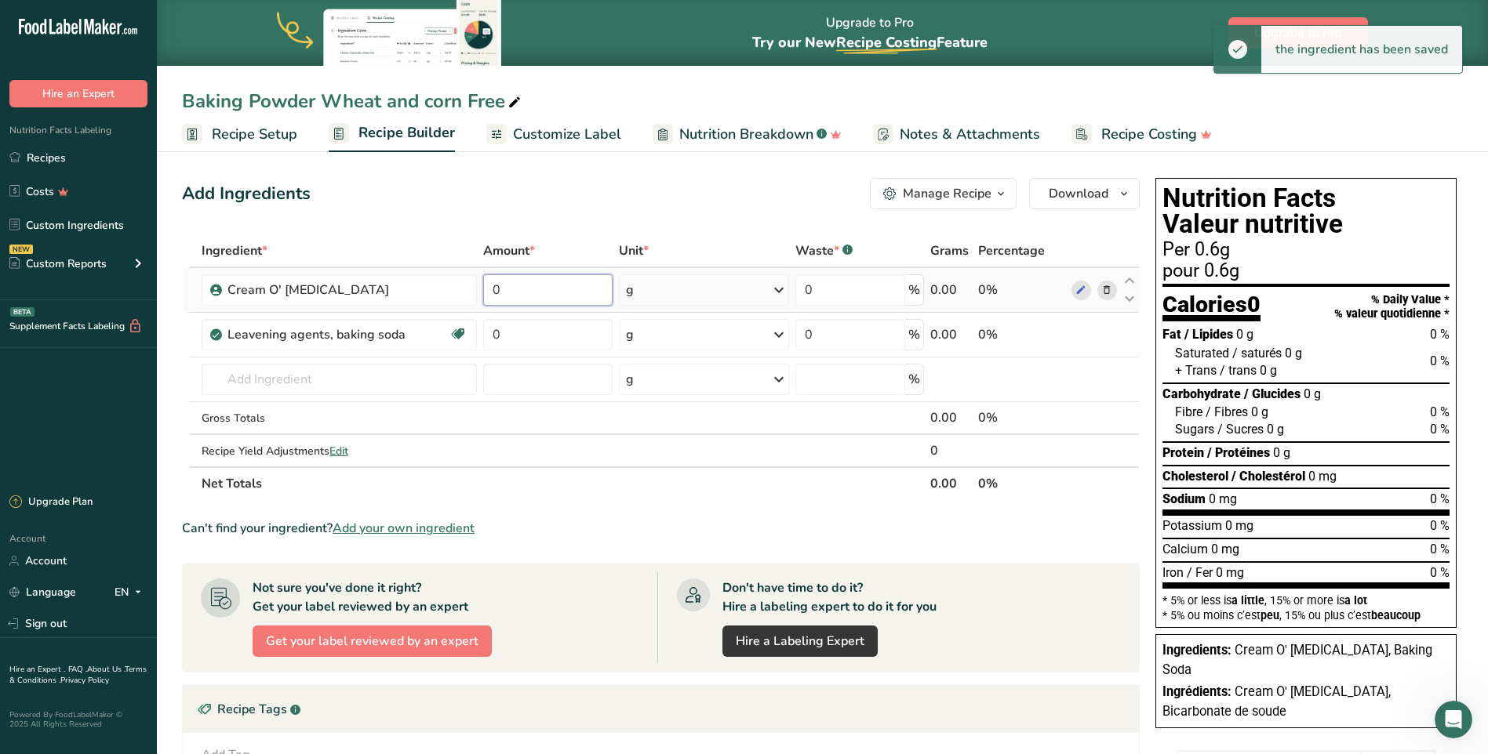
click at [522, 292] on input "0" at bounding box center [547, 289] width 129 height 31
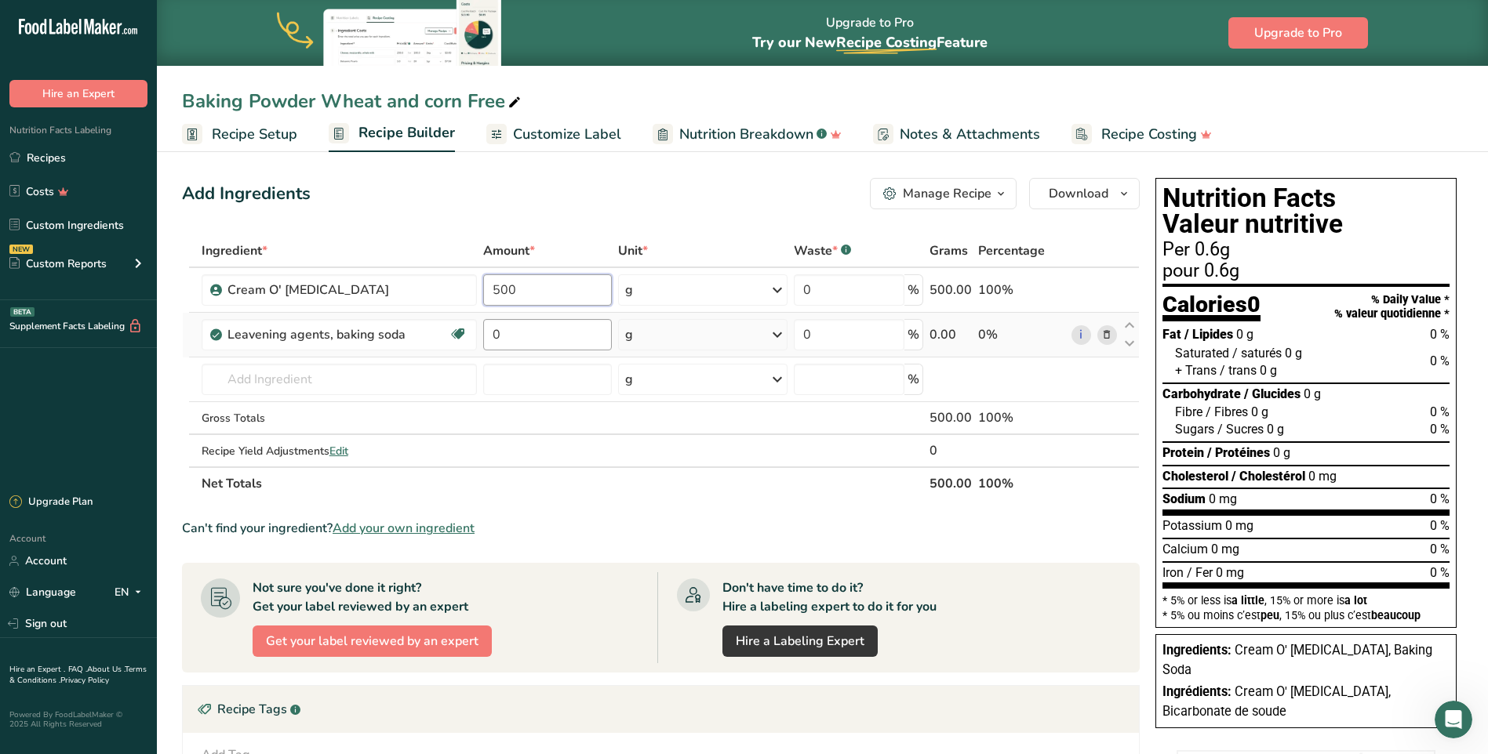
type input "500"
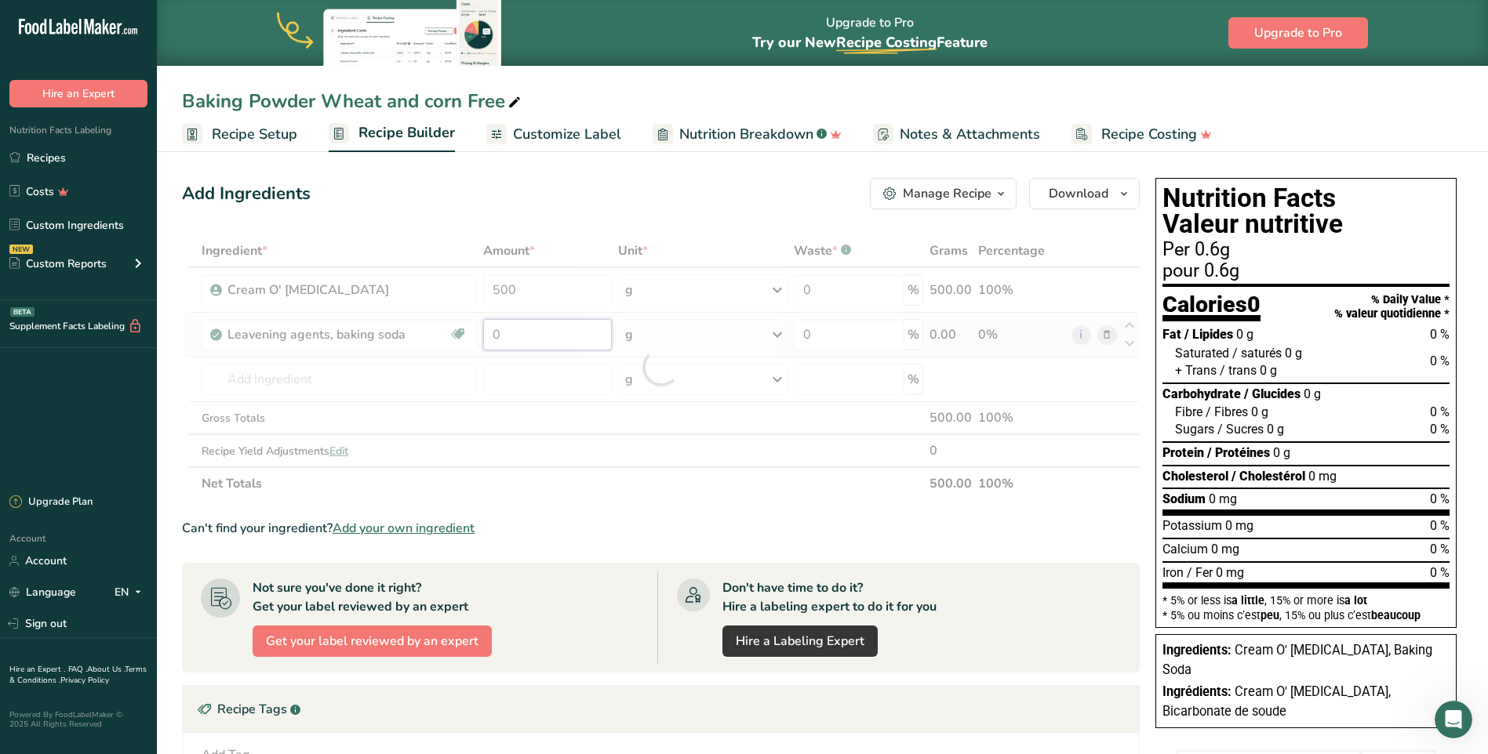
click at [506, 330] on div "Ingredient * Amount * Unit * Waste * .a-a{fill:#347362;}.b-a{fill:#fff;} Grams …" at bounding box center [660, 367] width 957 height 266
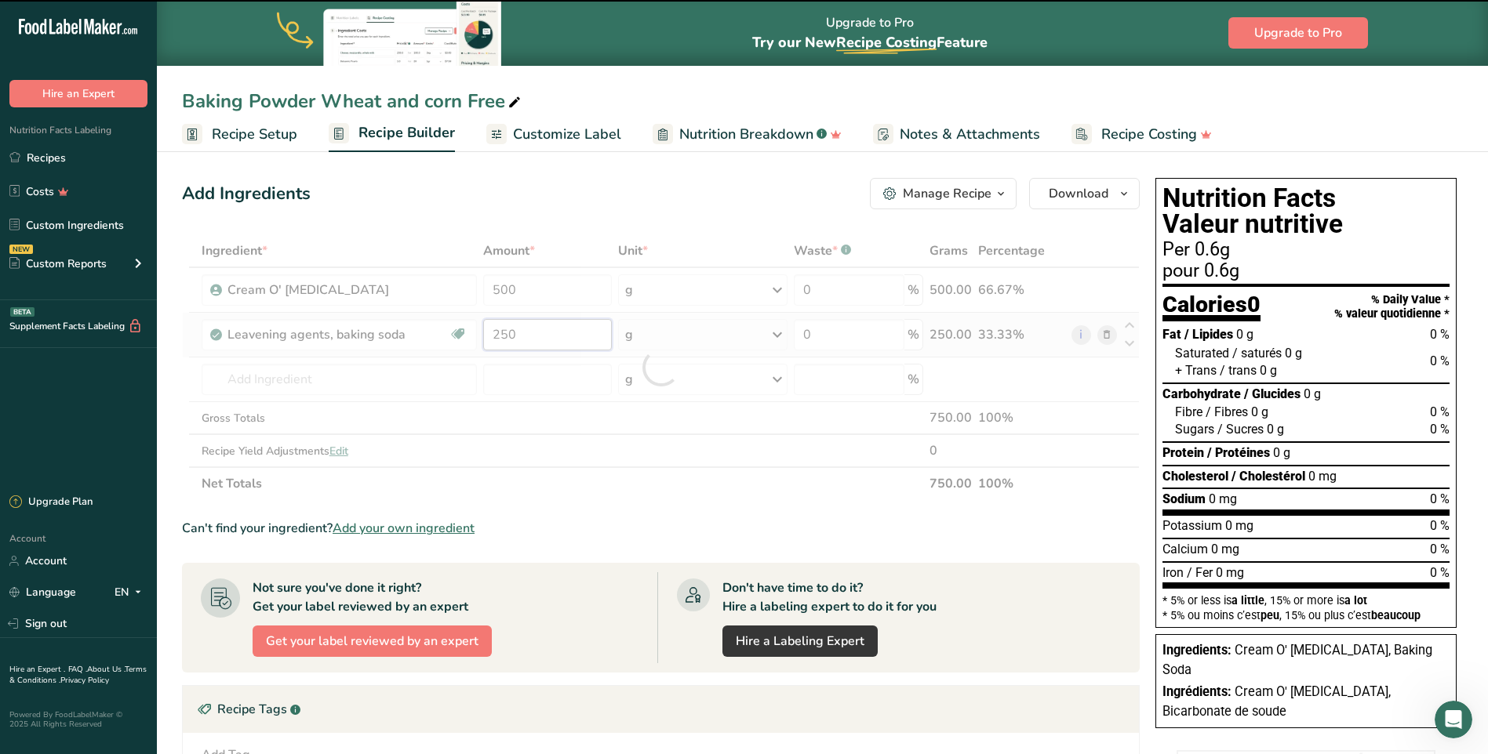
type input "0"
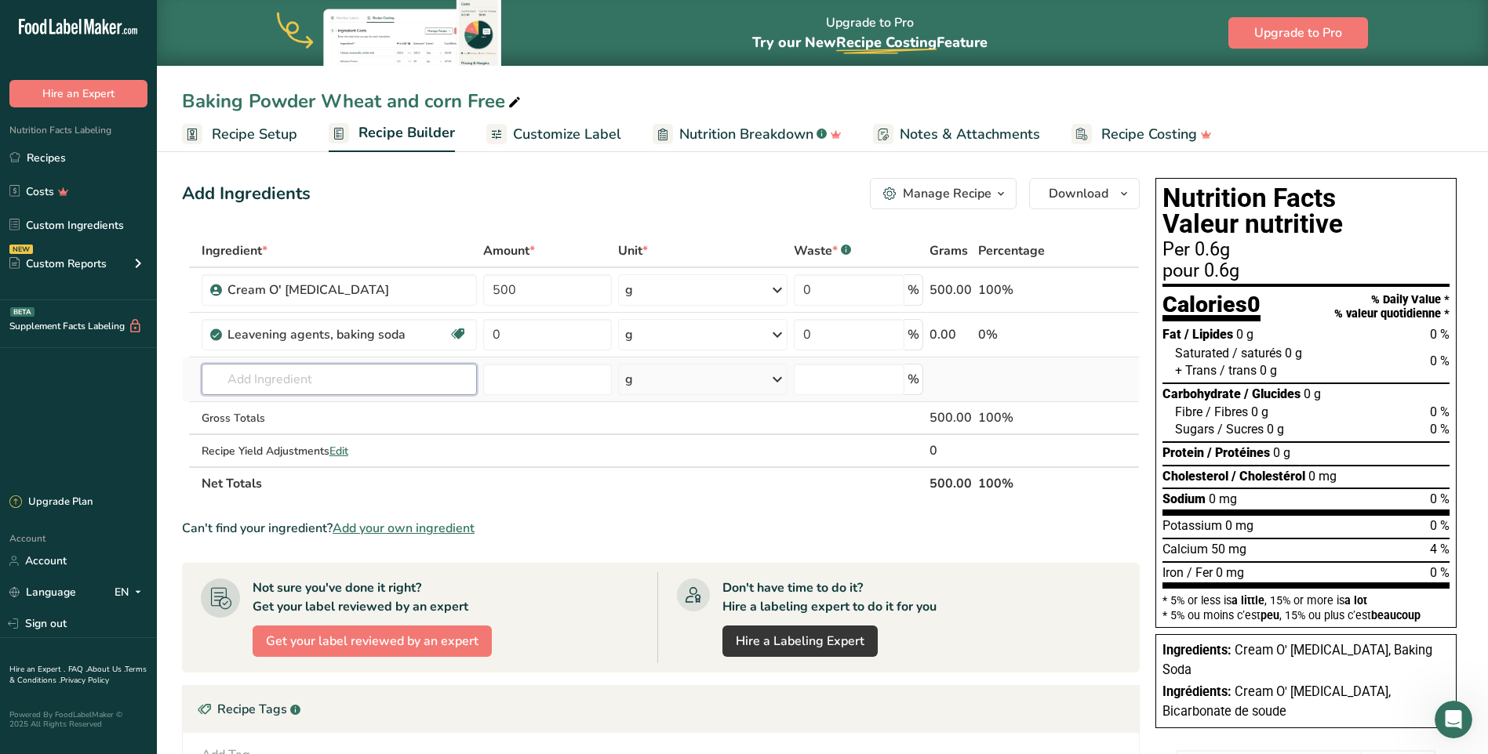
click at [303, 372] on div "Ingredient * Amount * Unit * Waste * .a-a{fill:#347362;}.b-a{fill:#fff;} Grams …" at bounding box center [660, 367] width 957 height 266
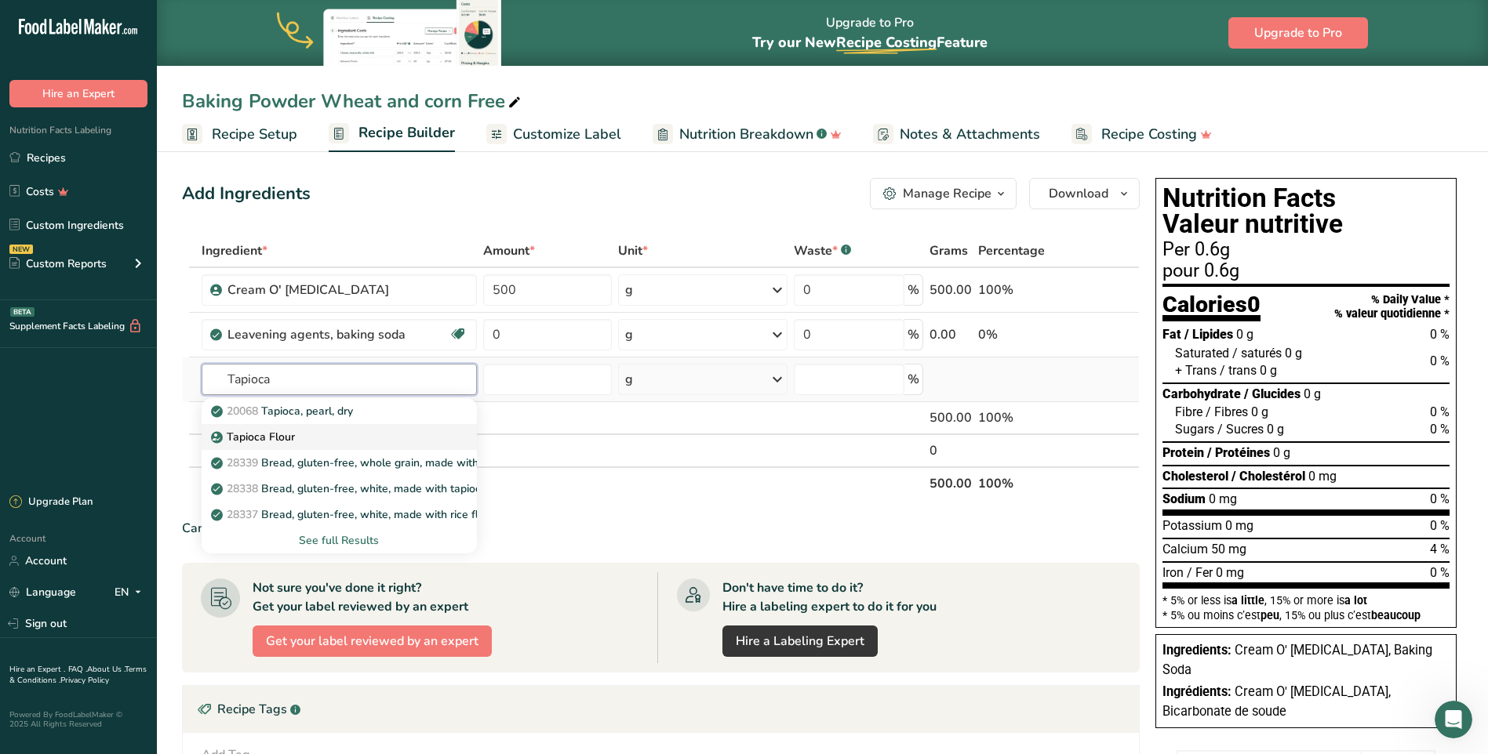
type input "Tapioca"
click at [257, 434] on p "Tapioca Flour" at bounding box center [254, 437] width 81 height 16
type input "Tapioca Flour"
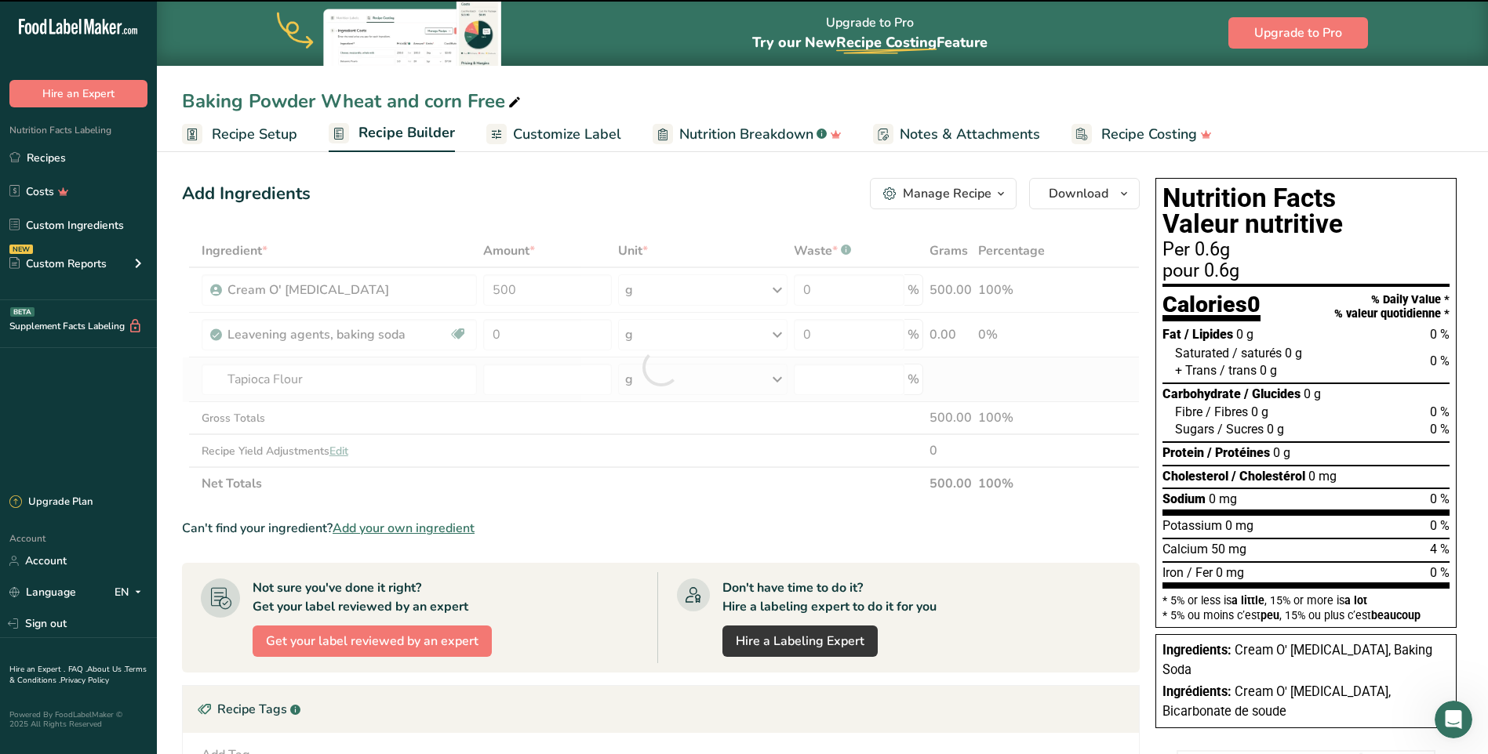
type input "0"
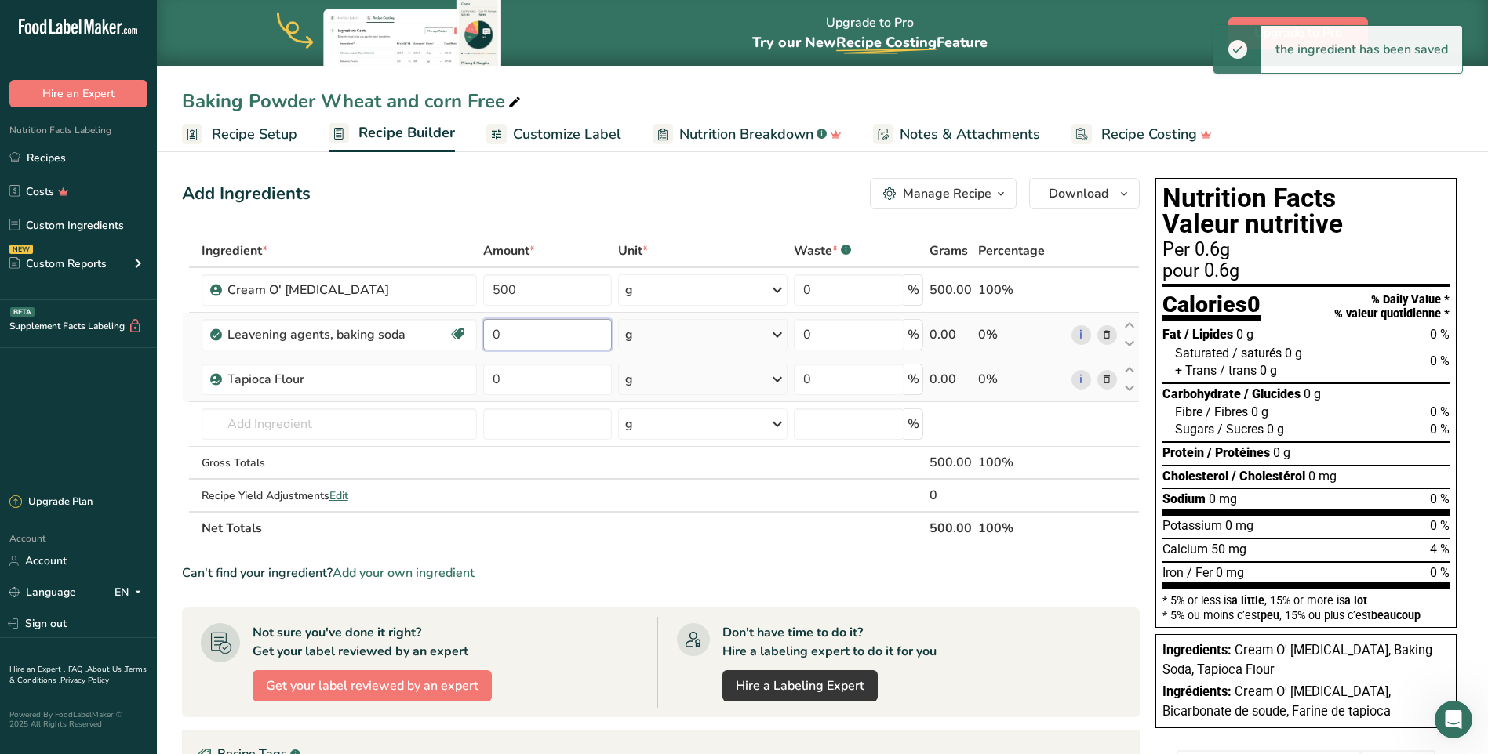
click at [510, 333] on input "0" at bounding box center [547, 334] width 129 height 31
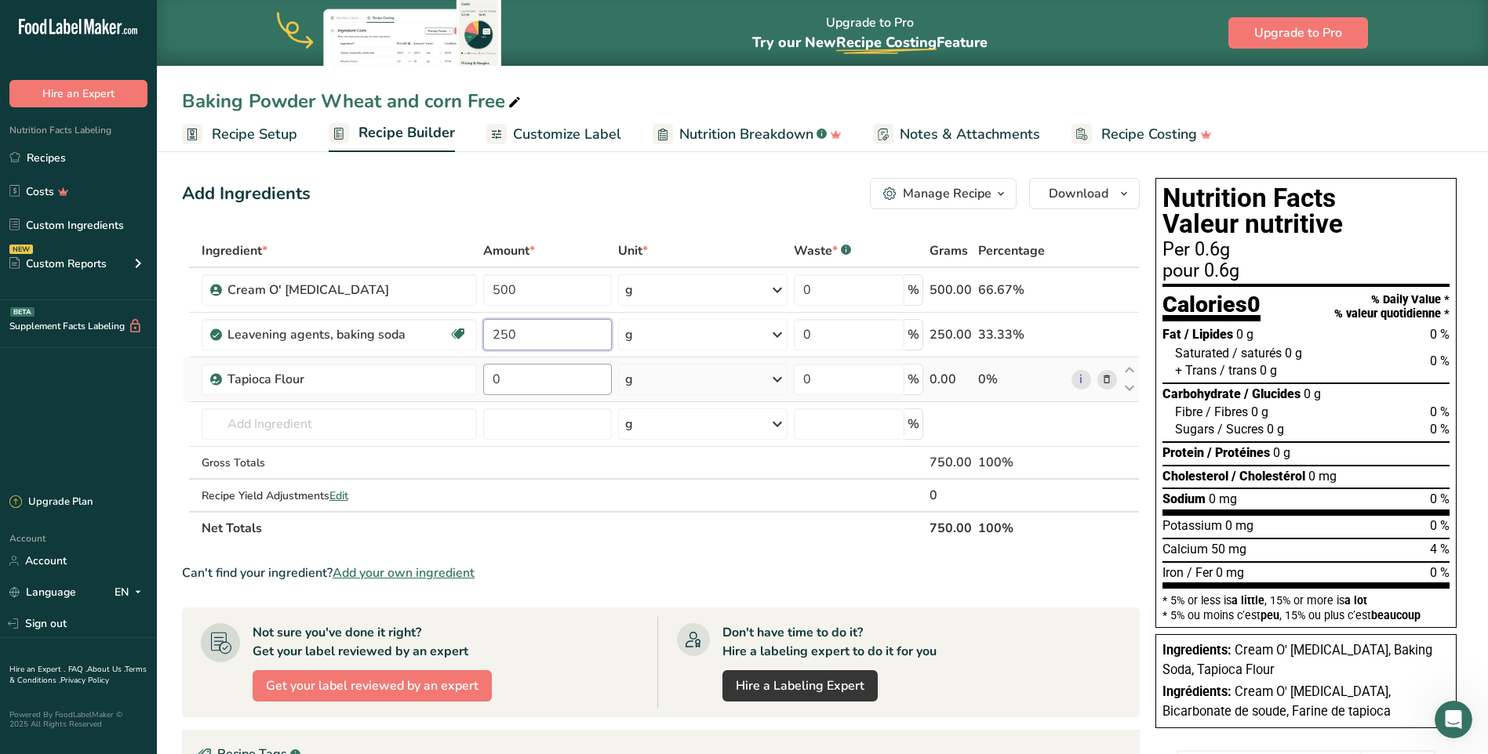
type input "250"
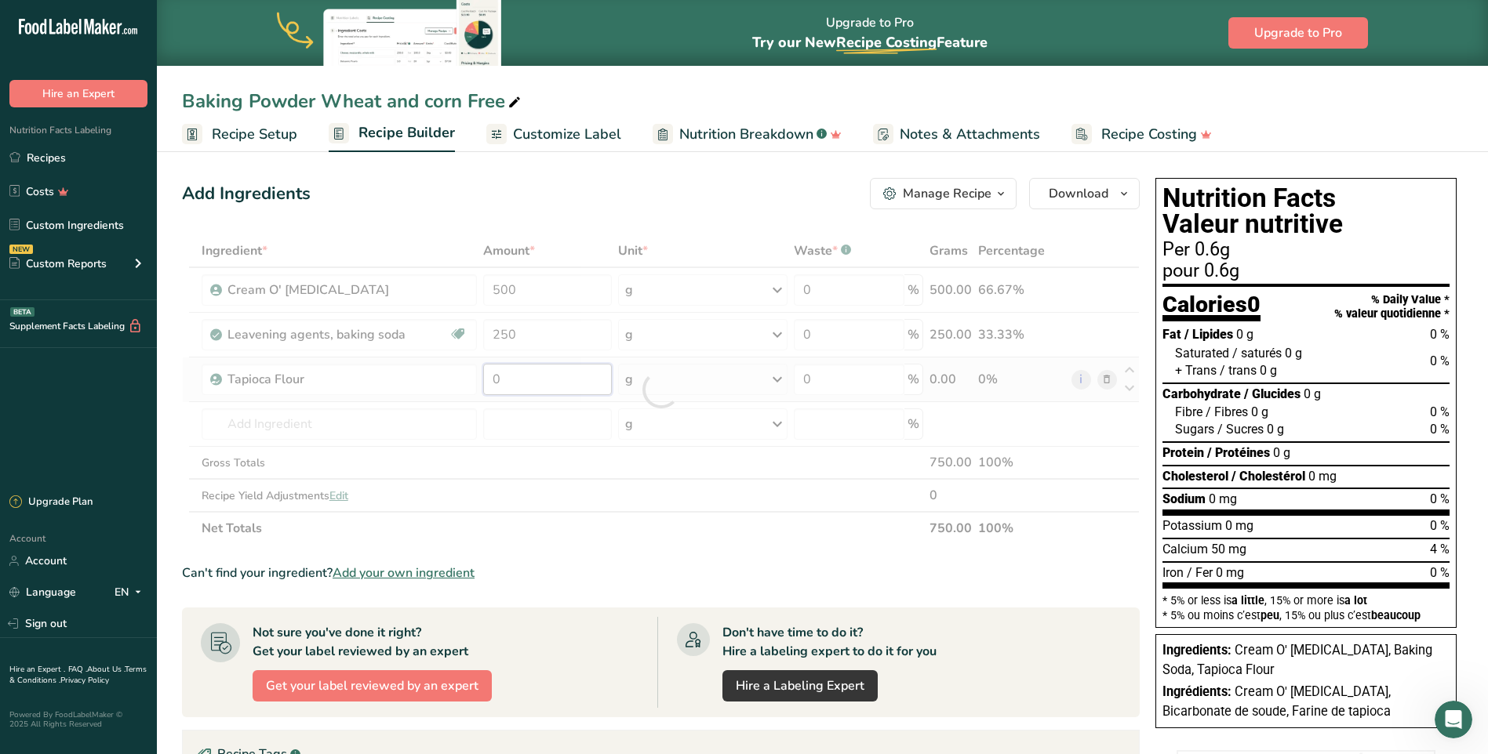
click at [526, 376] on div "Ingredient * Amount * Unit * Waste * .a-a{fill:#347362;}.b-a{fill:#fff;} Grams …" at bounding box center [660, 389] width 957 height 311
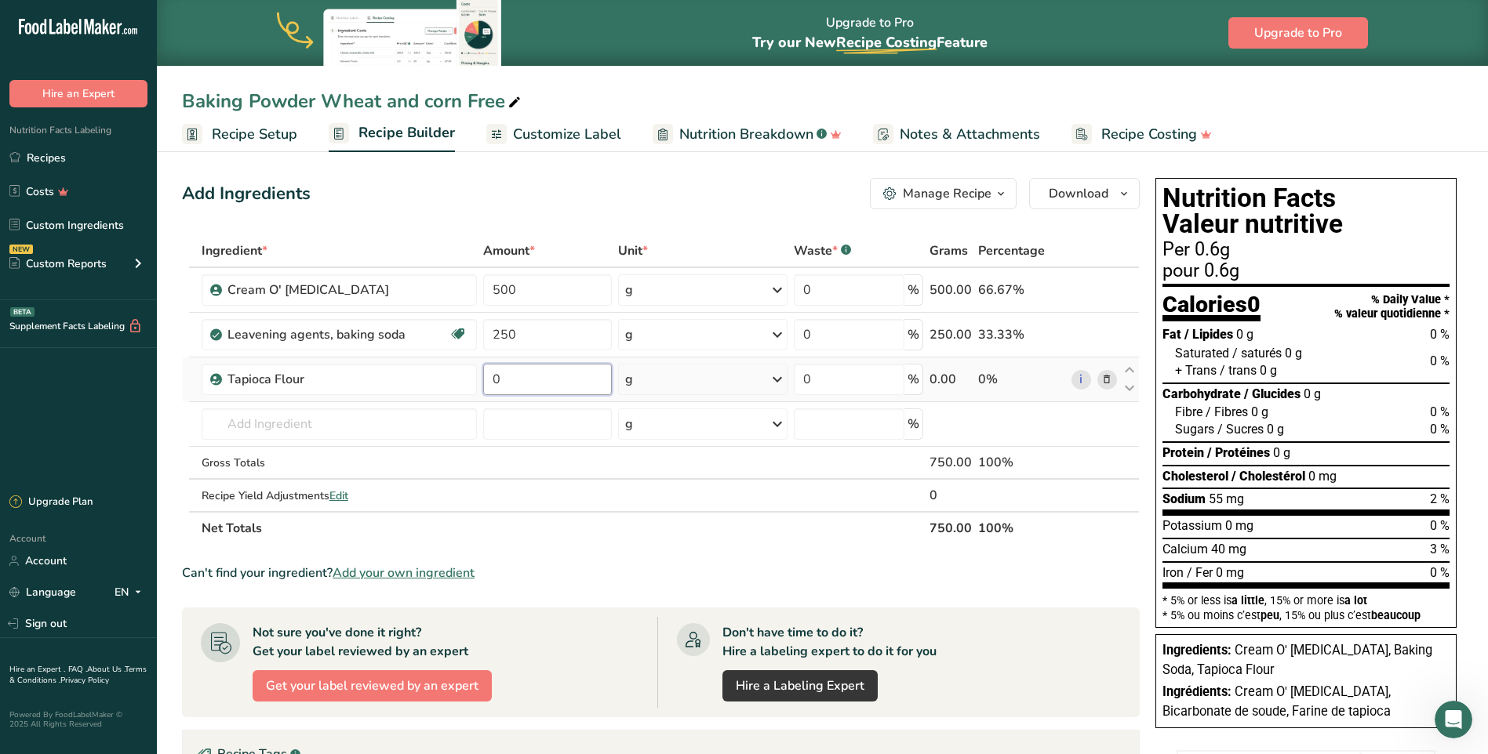
click at [520, 376] on input "0" at bounding box center [547, 379] width 129 height 31
type input "250"
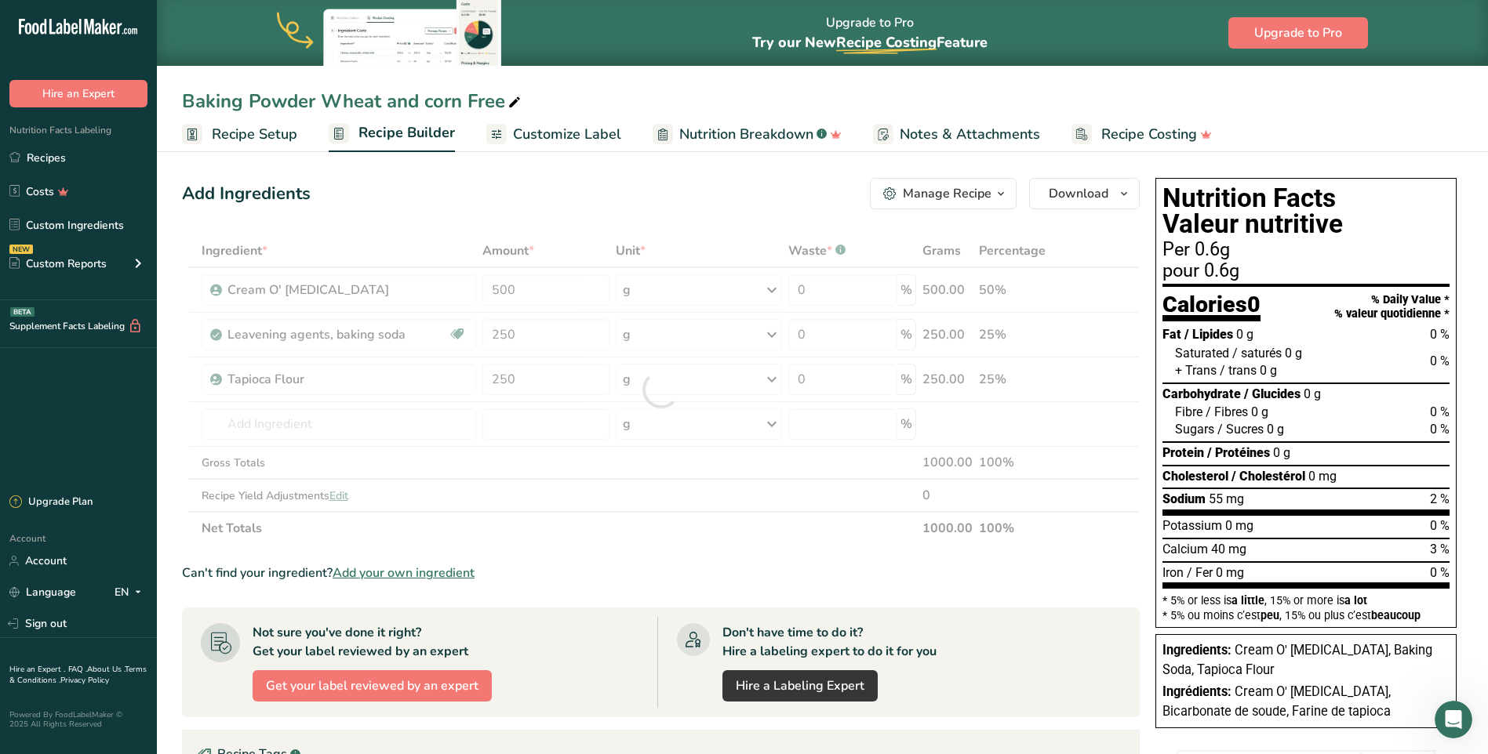
click at [681, 535] on div "Ingredient * Amount * Unit * Waste * .a-a{fill:#347362;}.b-a{fill:#fff;} Grams …" at bounding box center [660, 389] width 957 height 311
